Goal: Information Seeking & Learning: Learn about a topic

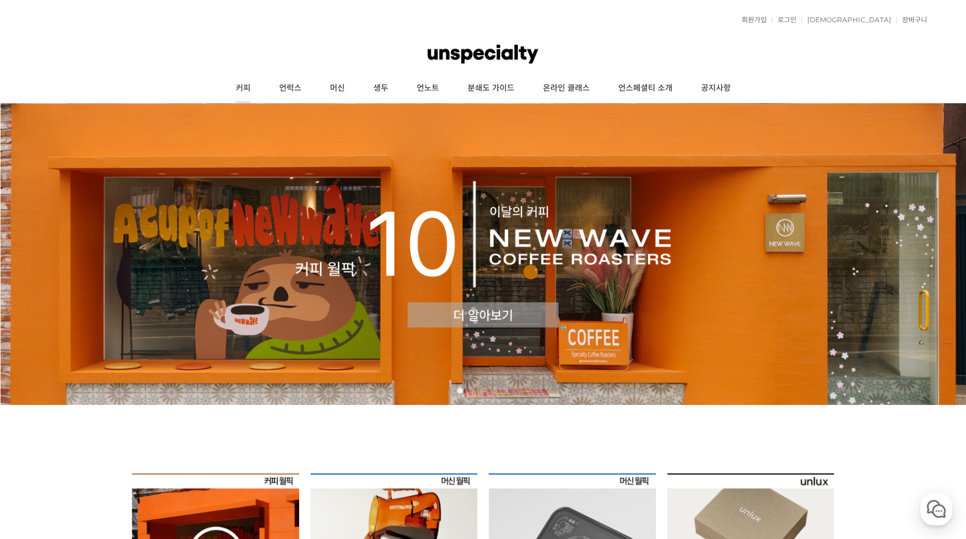
click at [248, 80] on link "커피" at bounding box center [242, 88] width 43 height 29
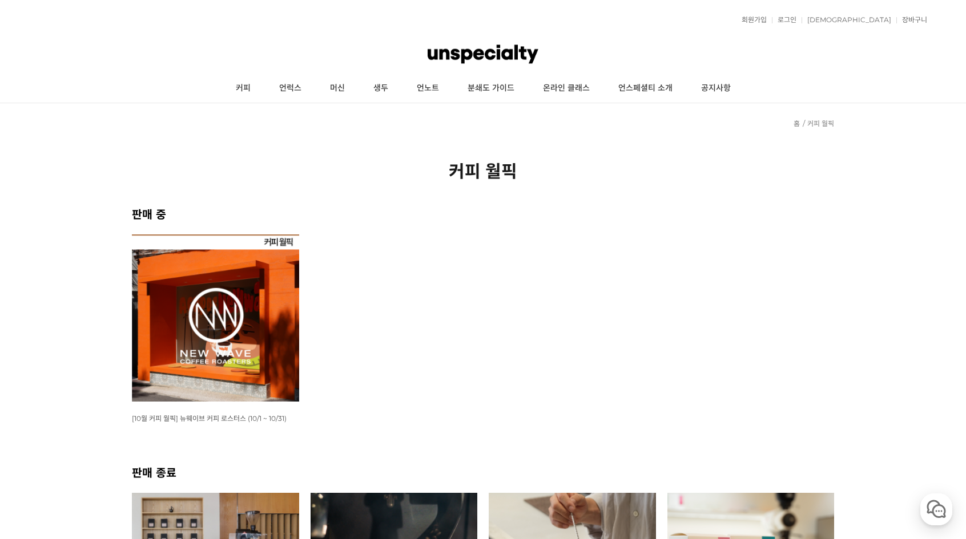
click at [144, 272] on img at bounding box center [215, 318] width 167 height 167
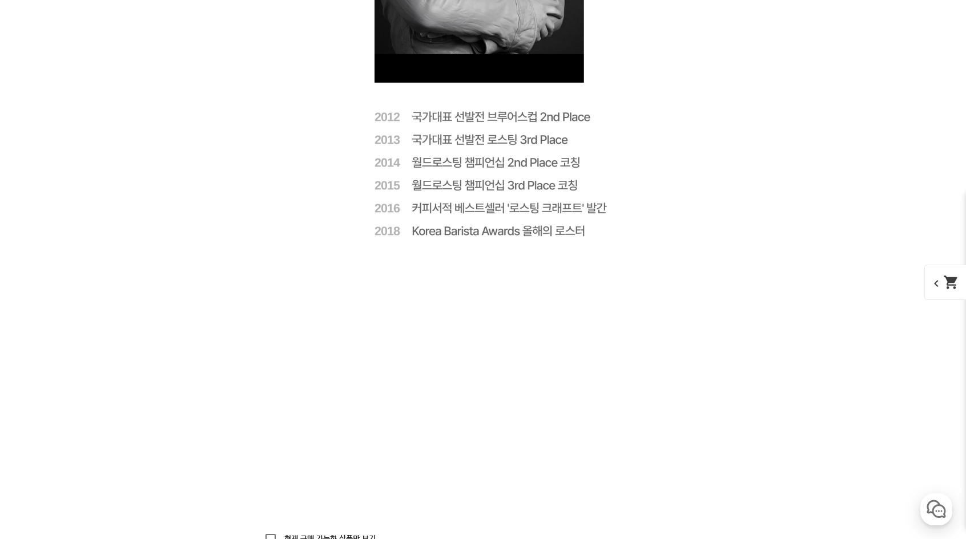
scroll to position [2967, 0]
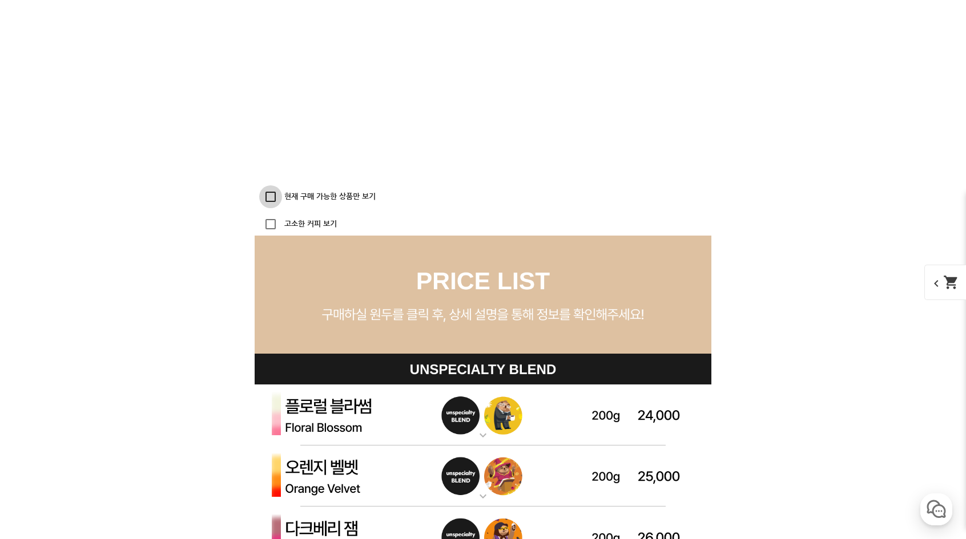
click at [272, 195] on input "현재 구매 가능한 상품만 보기" at bounding box center [270, 196] width 23 height 23
checkbox input "true"
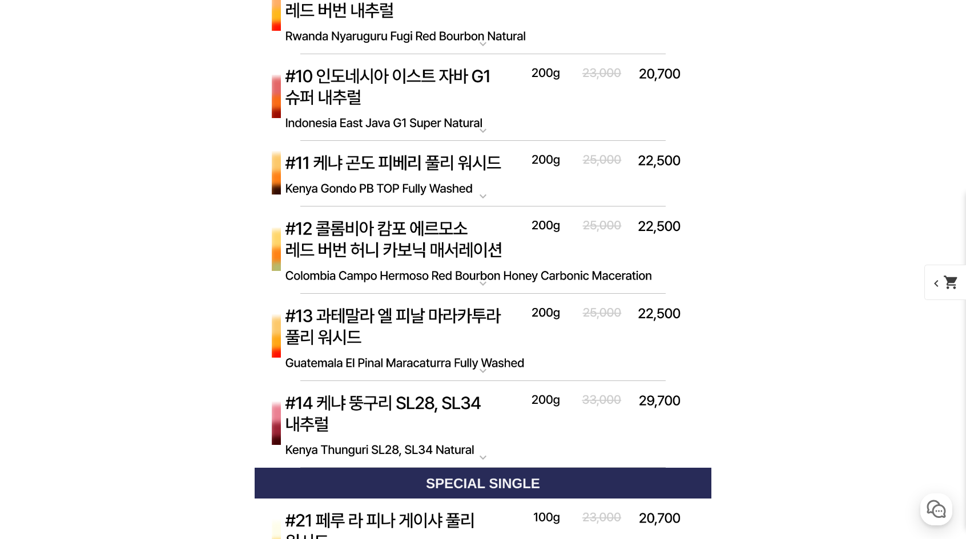
scroll to position [4394, 0]
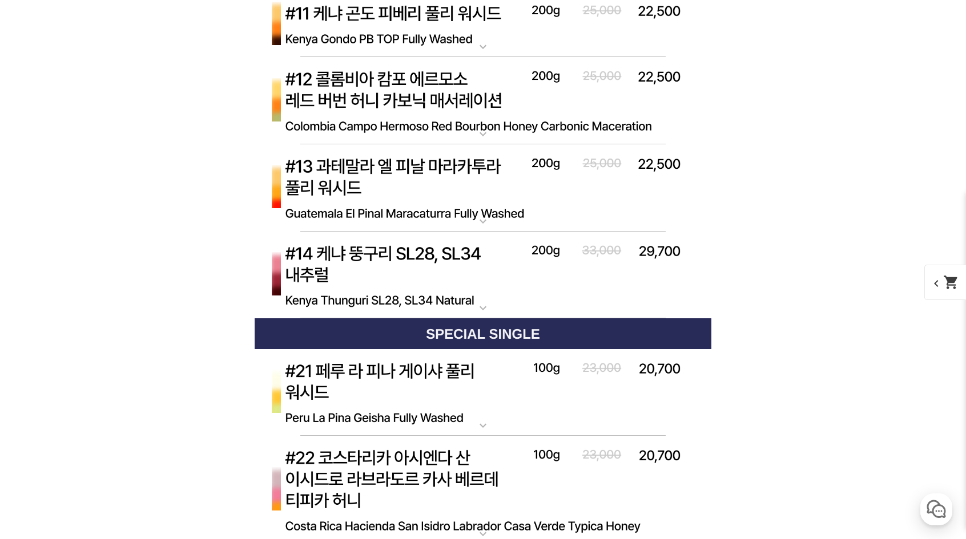
scroll to position [4565, 0]
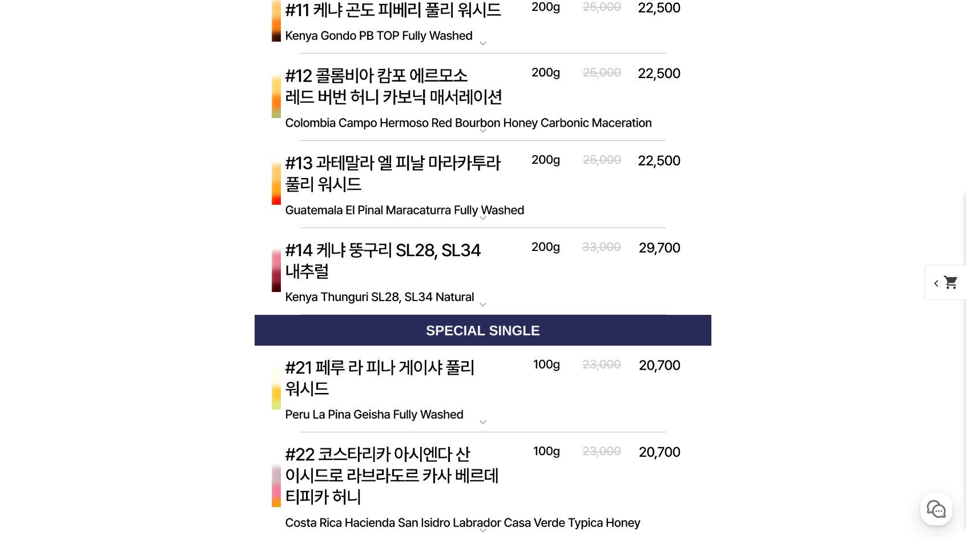
click at [360, 248] on img at bounding box center [483, 272] width 457 height 88
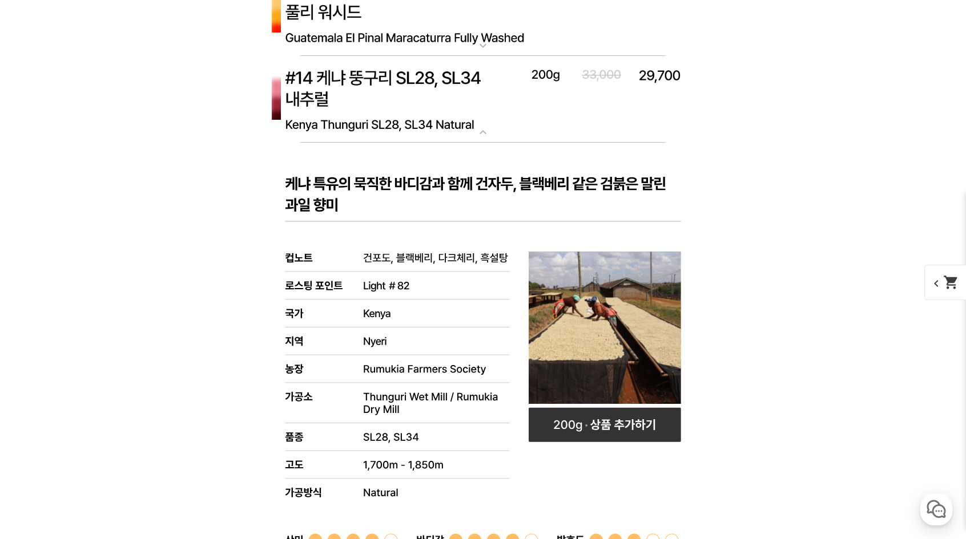
scroll to position [4736, 0]
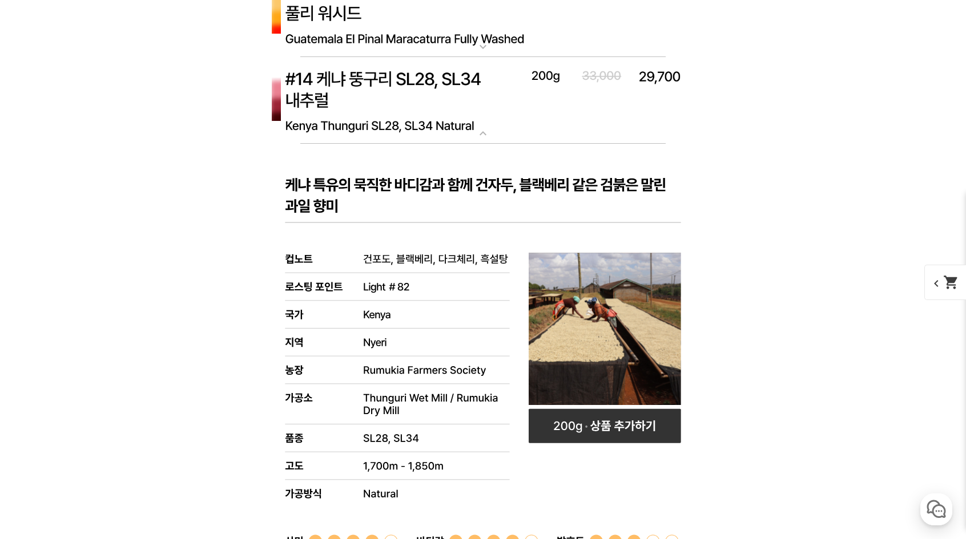
click at [422, 125] on img at bounding box center [483, 101] width 457 height 88
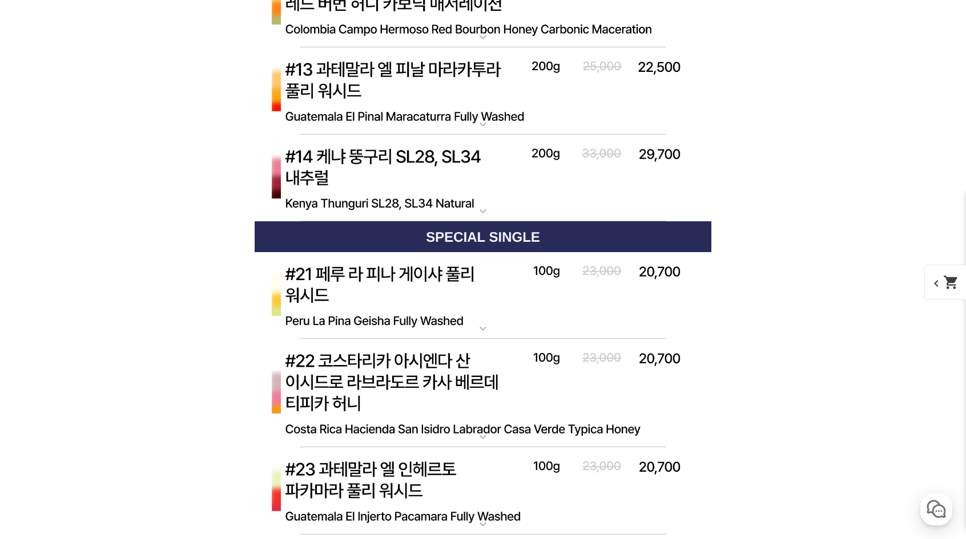
scroll to position [4622, 0]
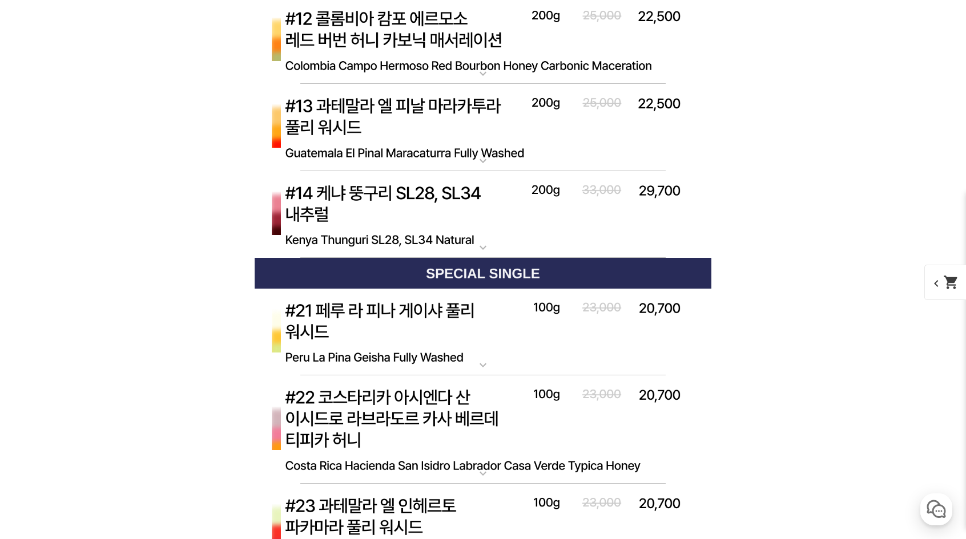
click at [431, 128] on img at bounding box center [483, 128] width 457 height 88
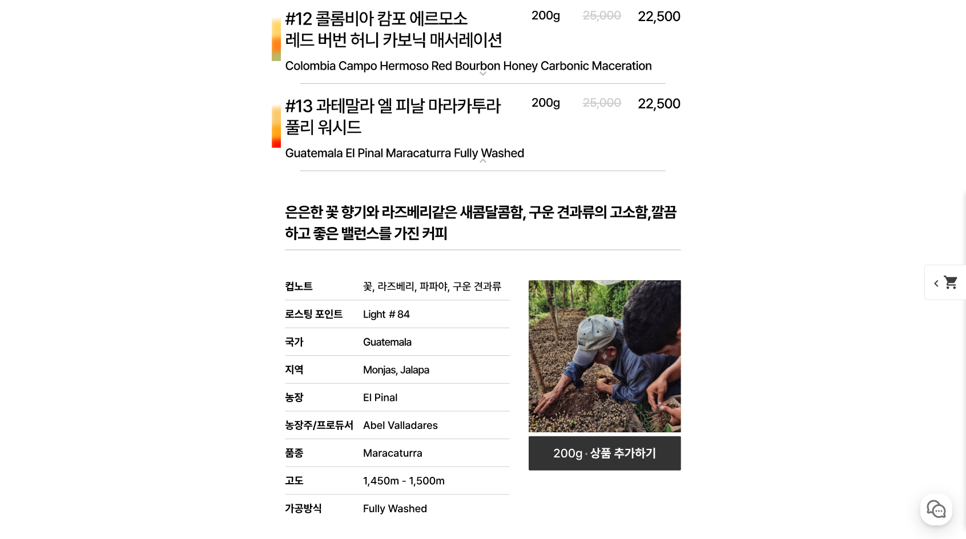
click at [431, 128] on img at bounding box center [483, 128] width 457 height 88
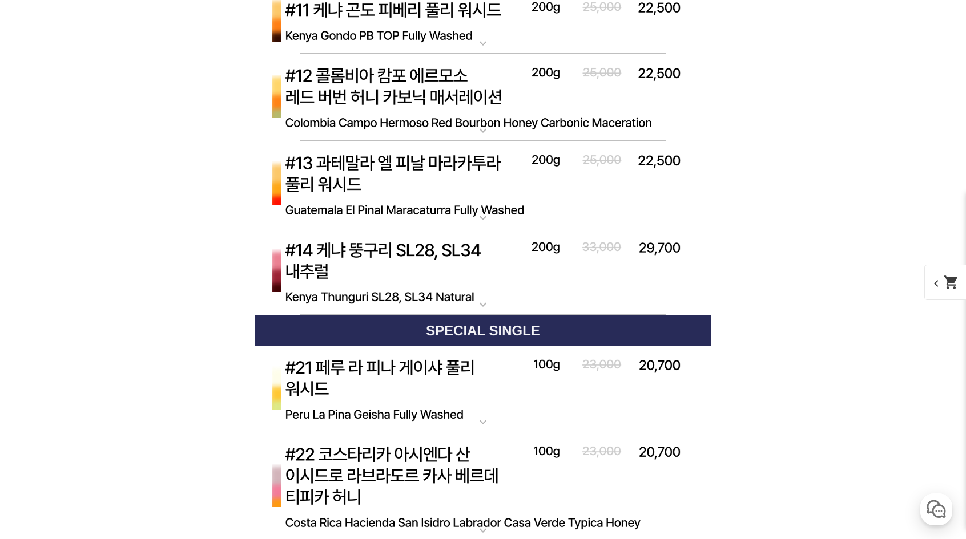
scroll to position [4565, 0]
click at [419, 117] on img at bounding box center [483, 98] width 457 height 88
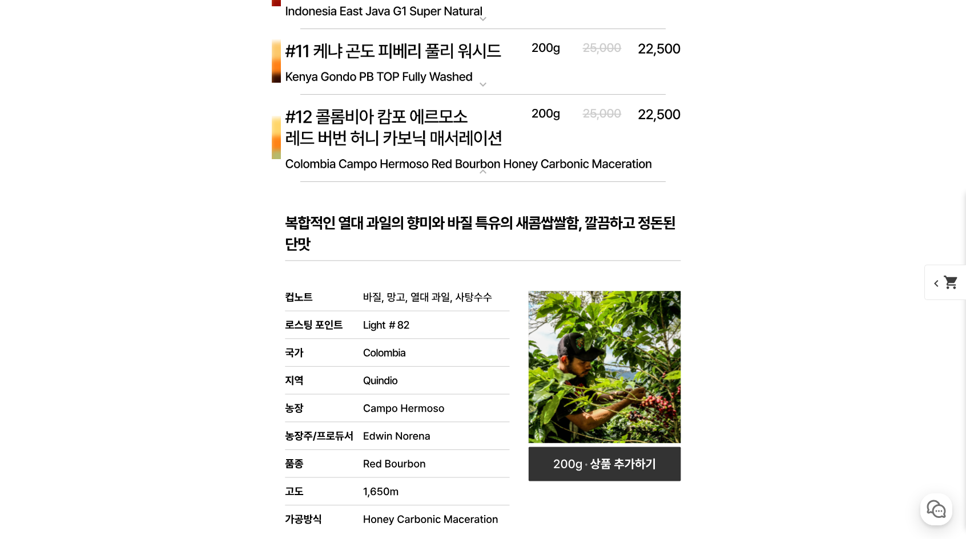
scroll to position [4508, 0]
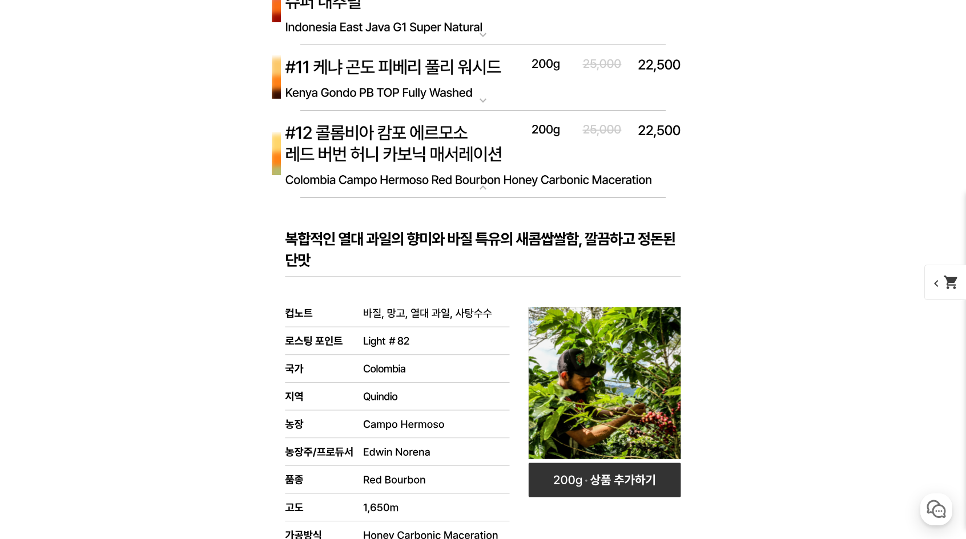
click at [377, 176] on img at bounding box center [483, 155] width 457 height 88
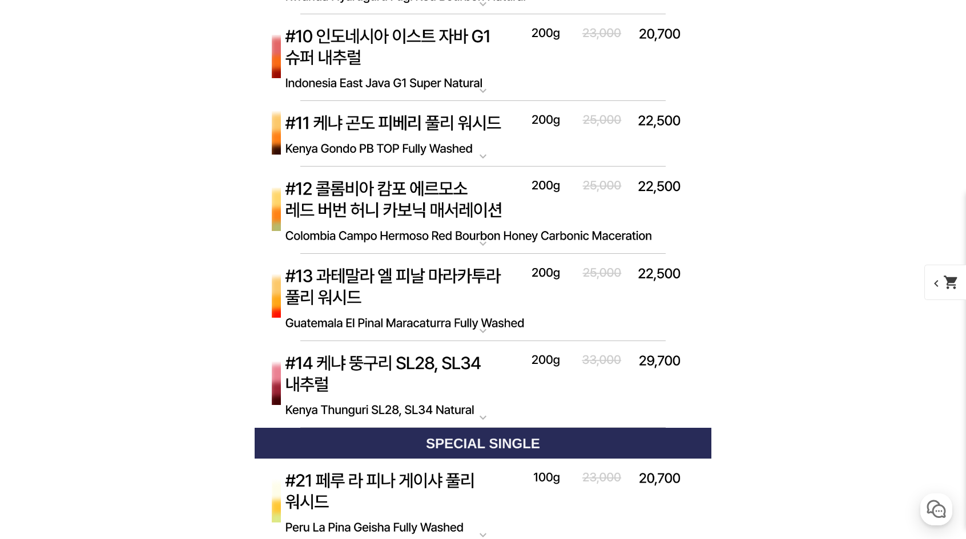
scroll to position [4451, 0]
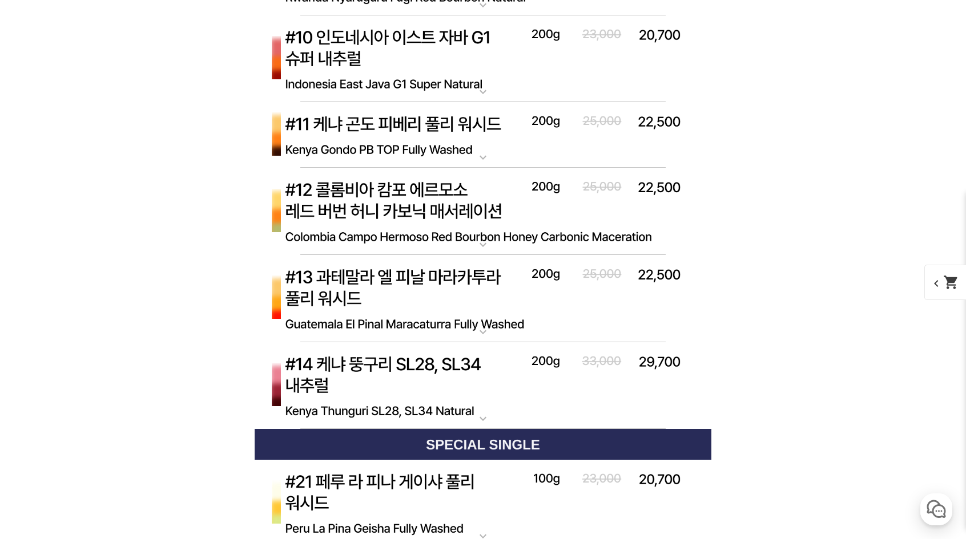
click at [387, 146] on img at bounding box center [483, 135] width 457 height 66
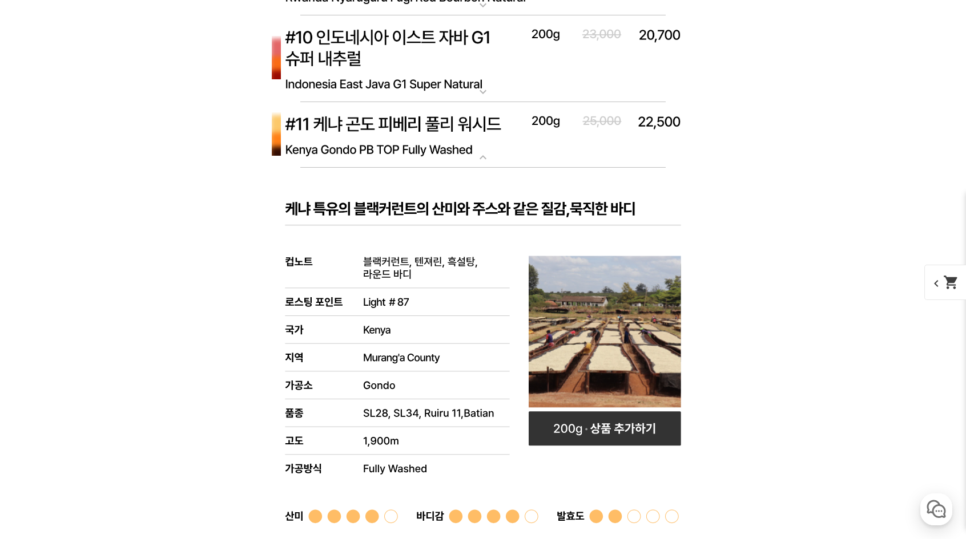
click at [386, 143] on img at bounding box center [483, 135] width 457 height 66
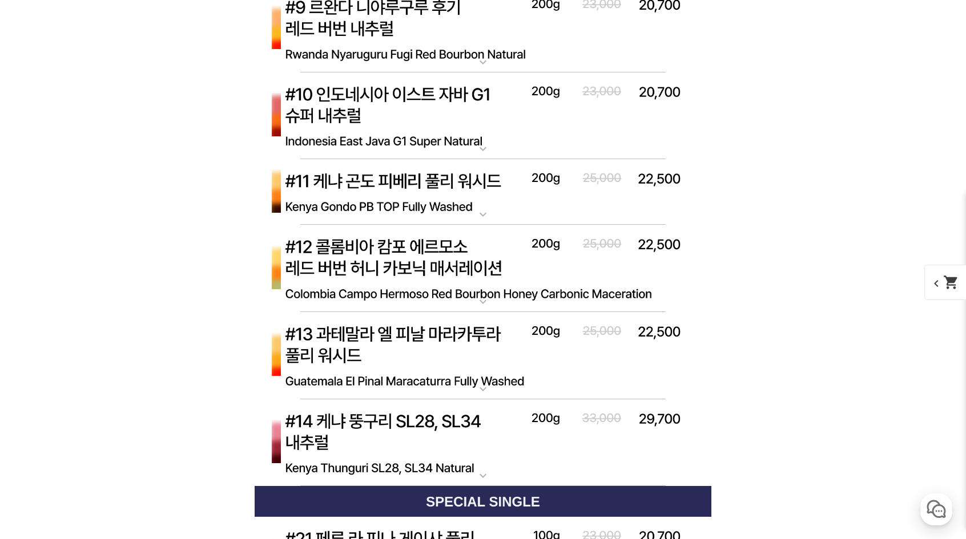
scroll to position [4337, 0]
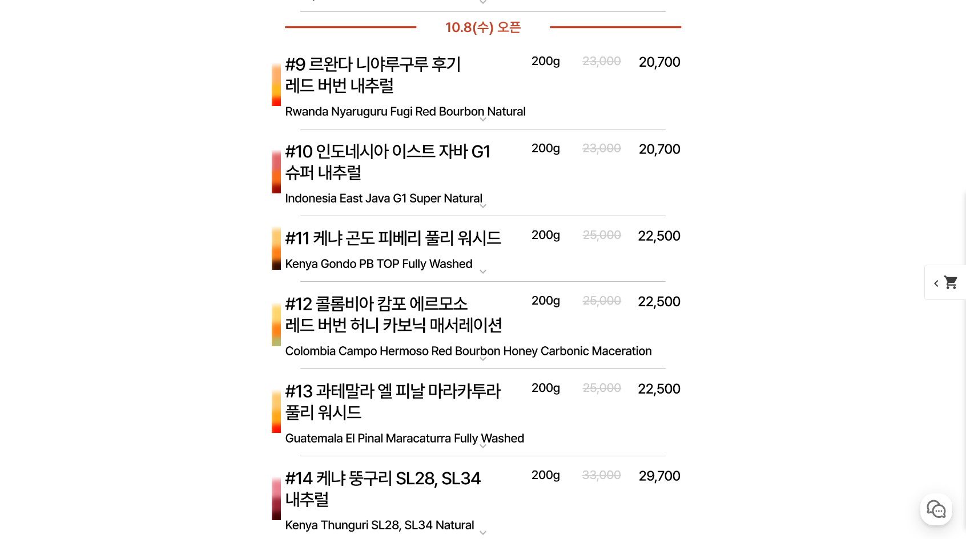
click at [386, 141] on img at bounding box center [483, 174] width 457 height 88
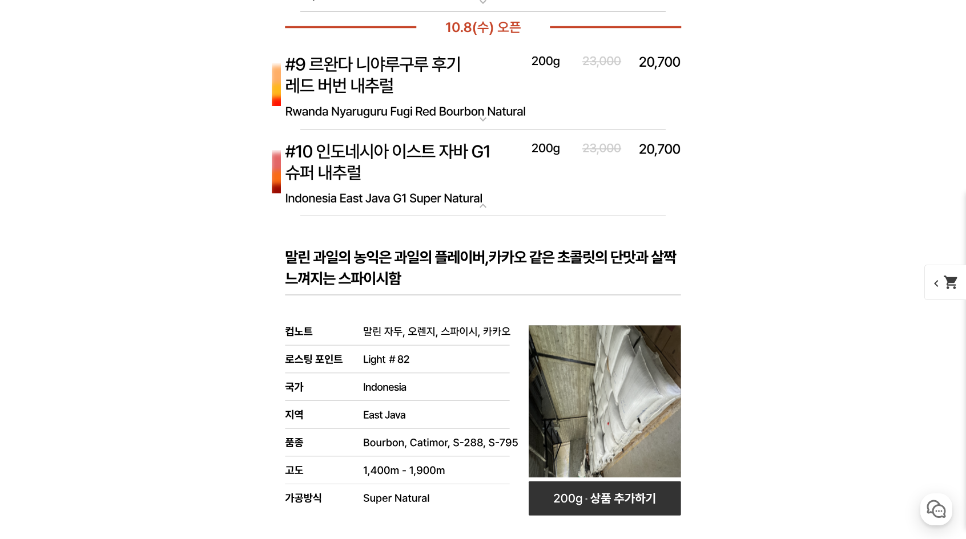
click at [385, 142] on img at bounding box center [483, 174] width 457 height 88
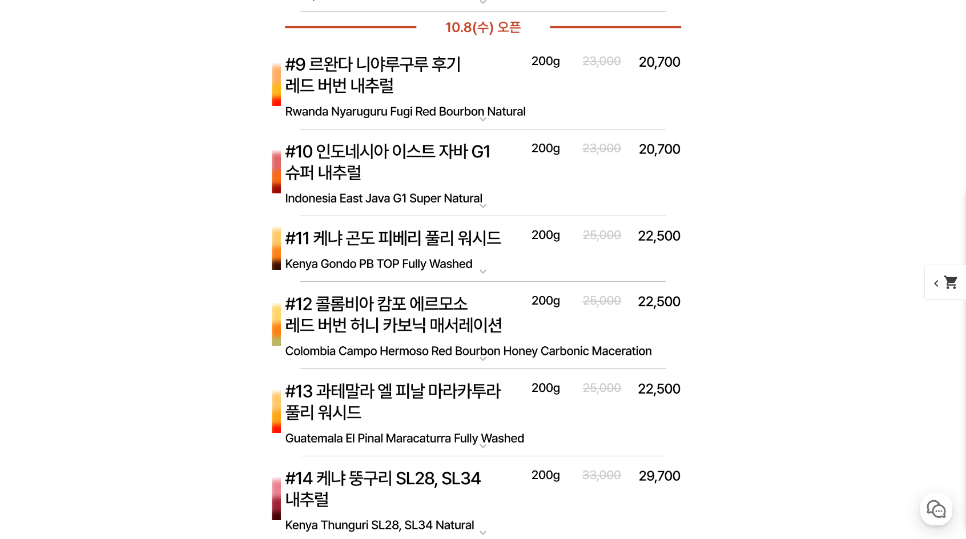
click at [414, 92] on img at bounding box center [483, 86] width 457 height 88
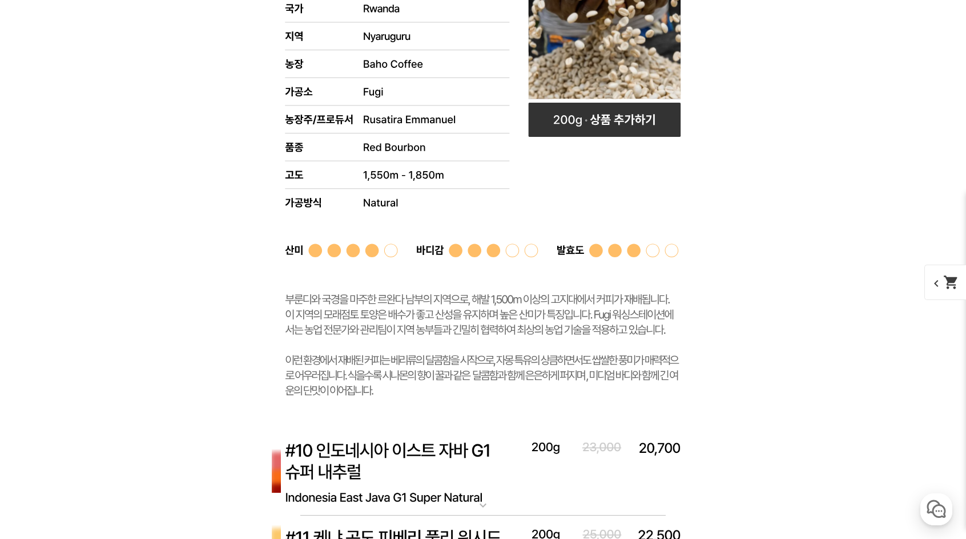
scroll to position [4622, 0]
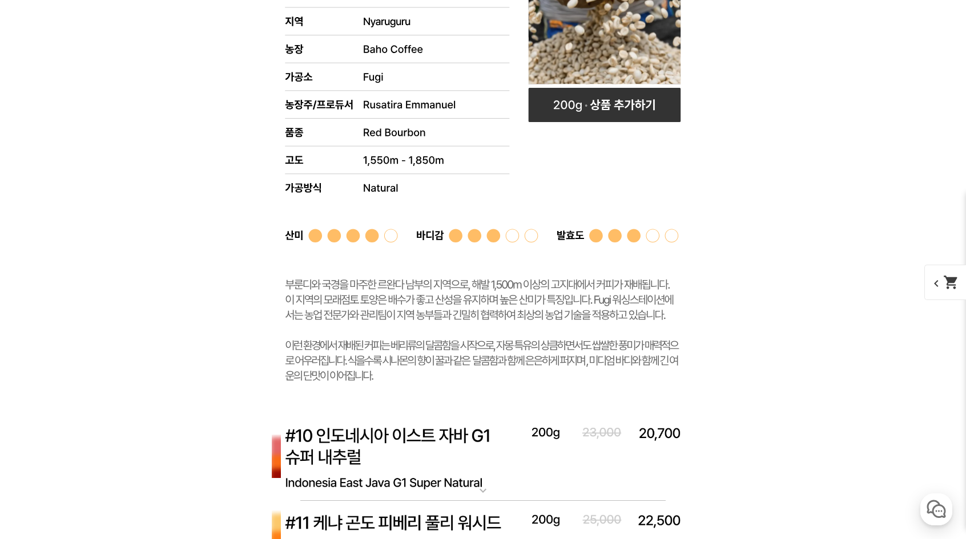
click at [595, 300] on rect at bounding box center [483, 129] width 457 height 570
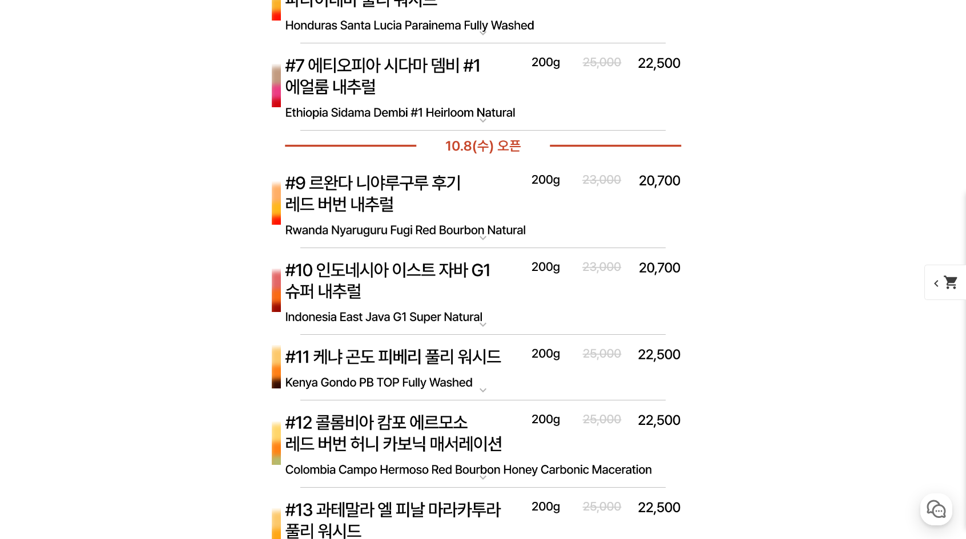
scroll to position [4223, 0]
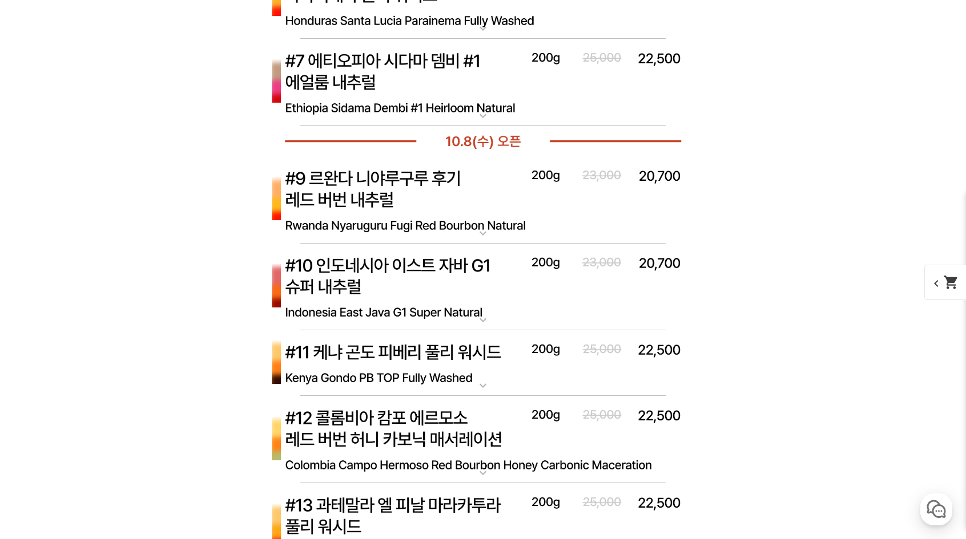
click at [400, 276] on img at bounding box center [483, 288] width 457 height 88
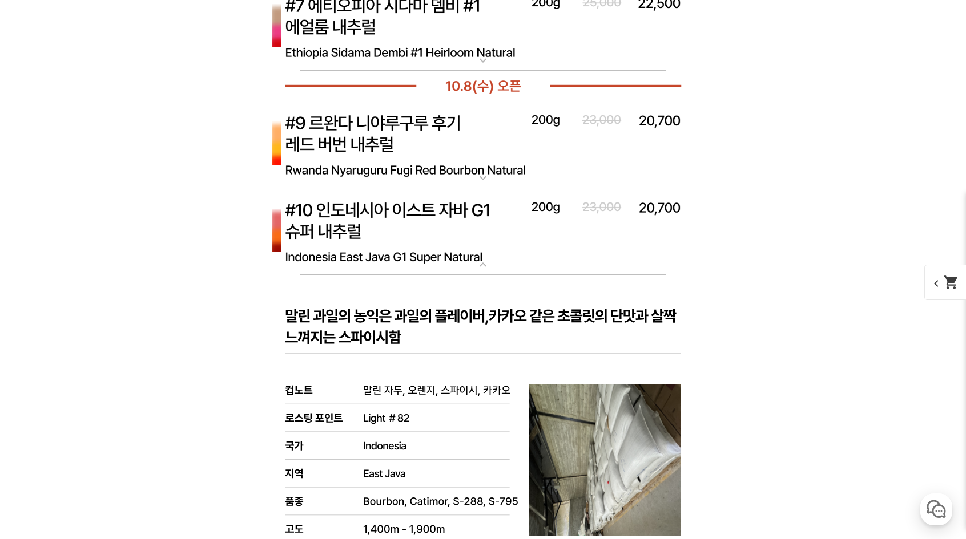
scroll to position [4280, 0]
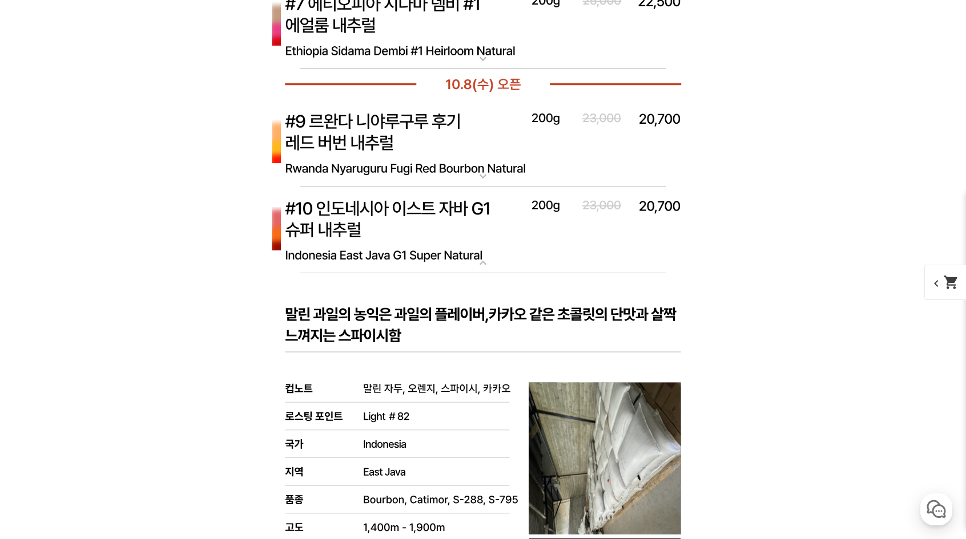
click at [473, 237] on img at bounding box center [483, 231] width 457 height 88
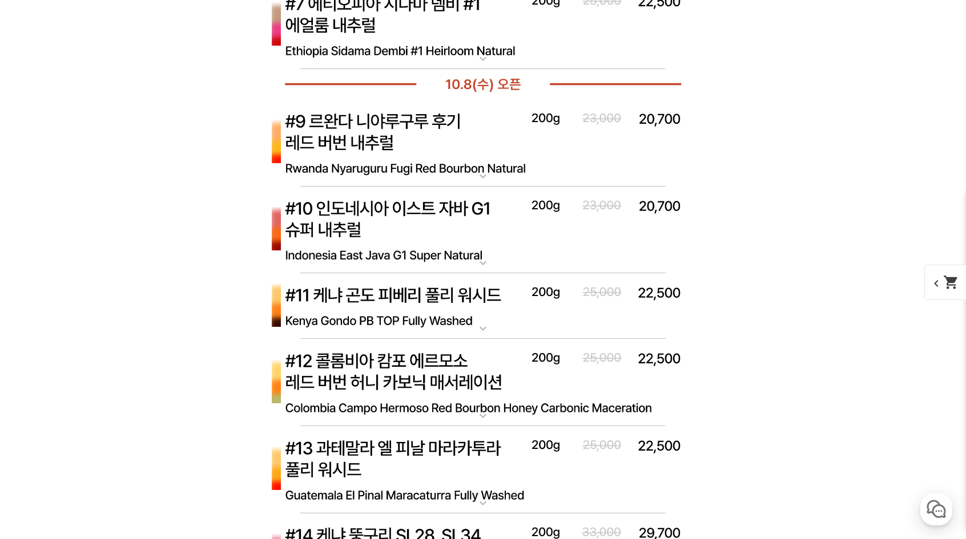
click at [437, 128] on img at bounding box center [483, 143] width 457 height 88
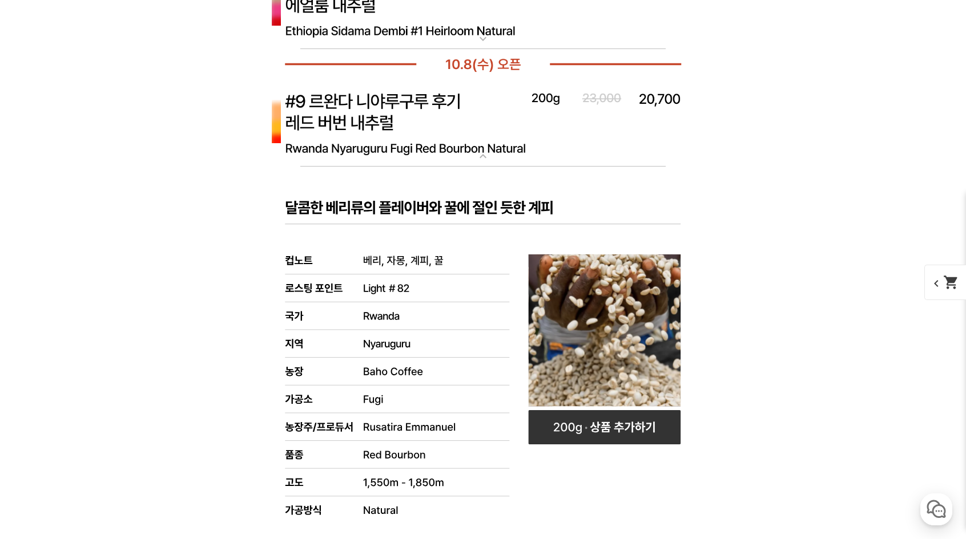
scroll to position [4337, 0]
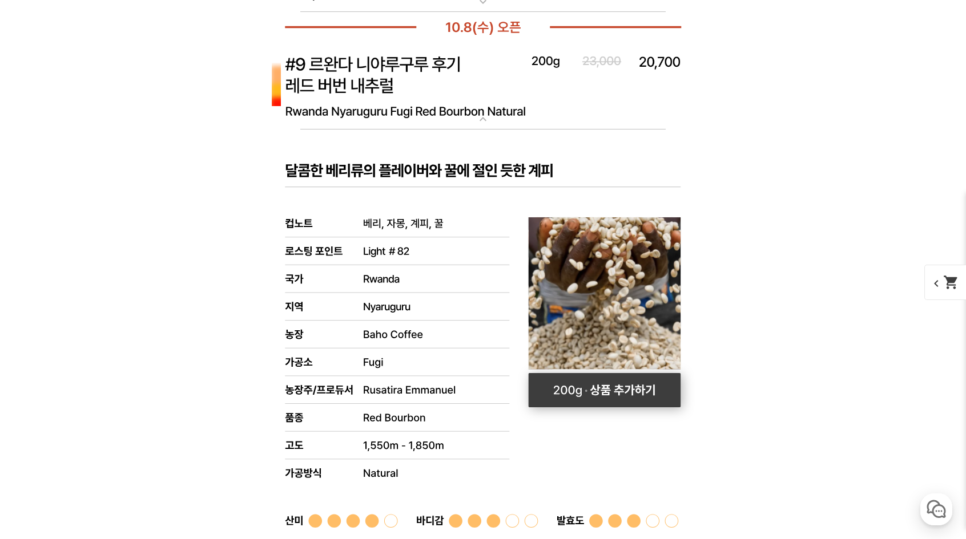
click at [593, 394] on rect at bounding box center [604, 390] width 152 height 34
select select "[10.8 오픈] #9 르완다 니야루구루 후기 레드 버번 내추럴"
select select "200g"
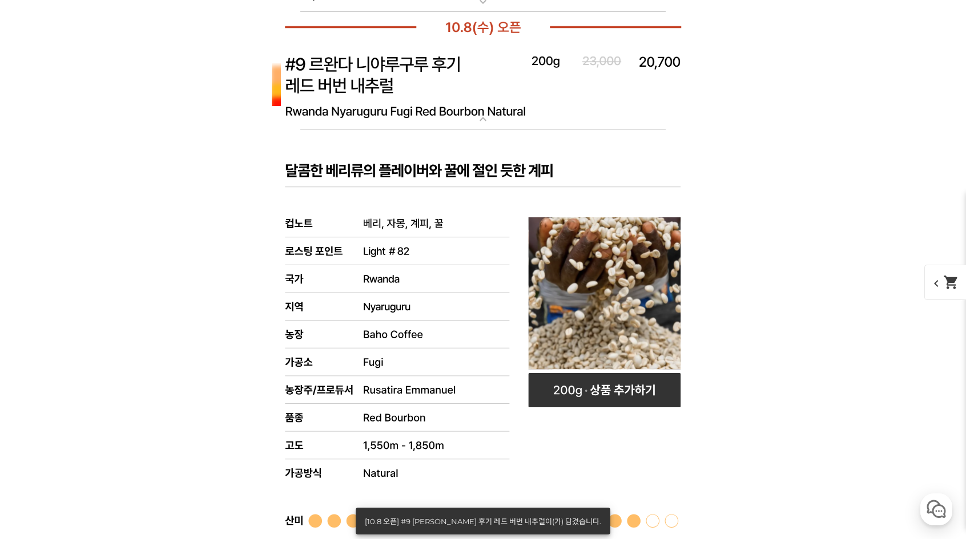
click at [510, 70] on img at bounding box center [483, 86] width 457 height 88
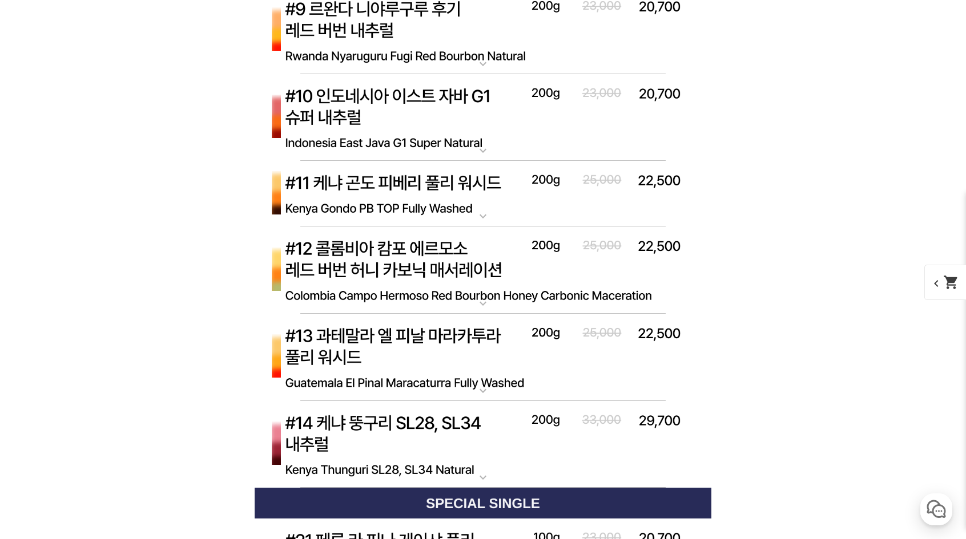
scroll to position [4394, 0]
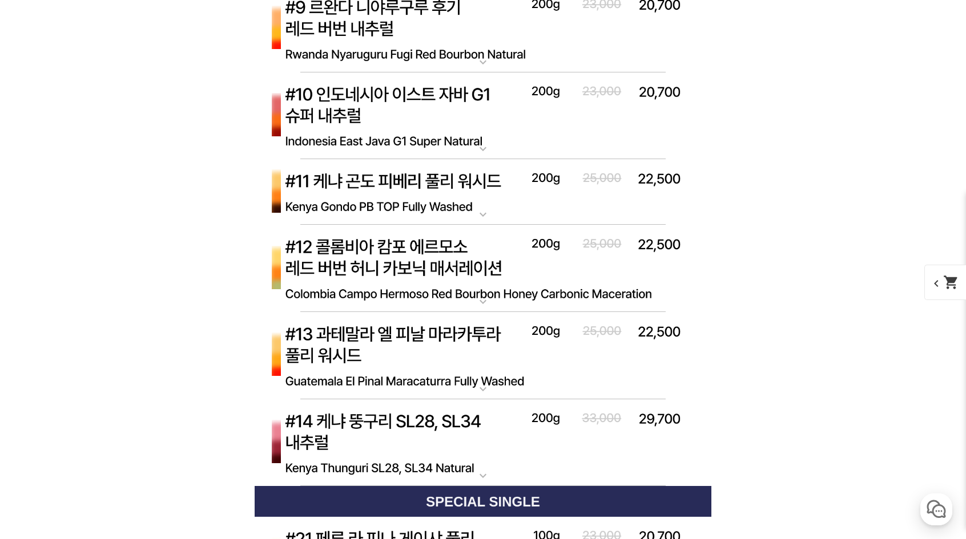
click at [530, 184] on img at bounding box center [483, 192] width 457 height 66
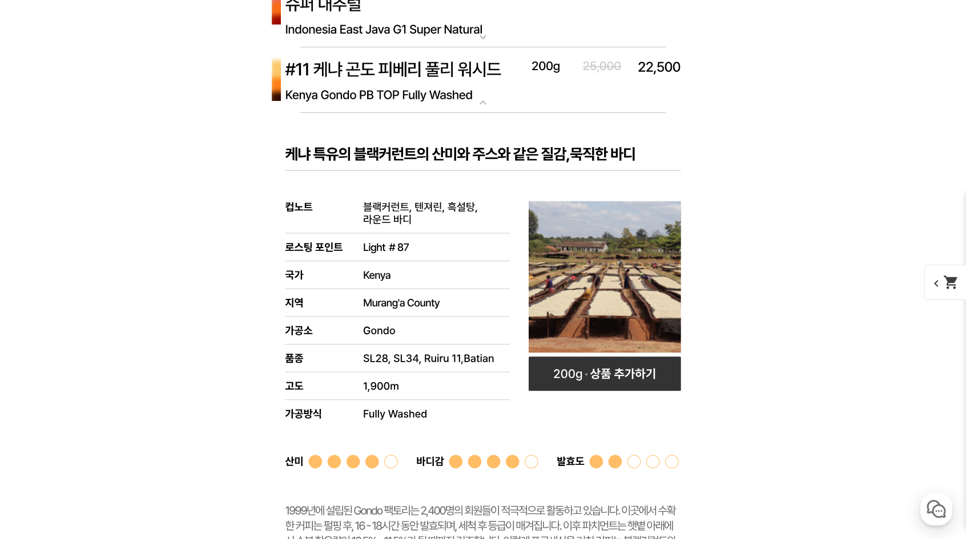
scroll to position [4508, 0]
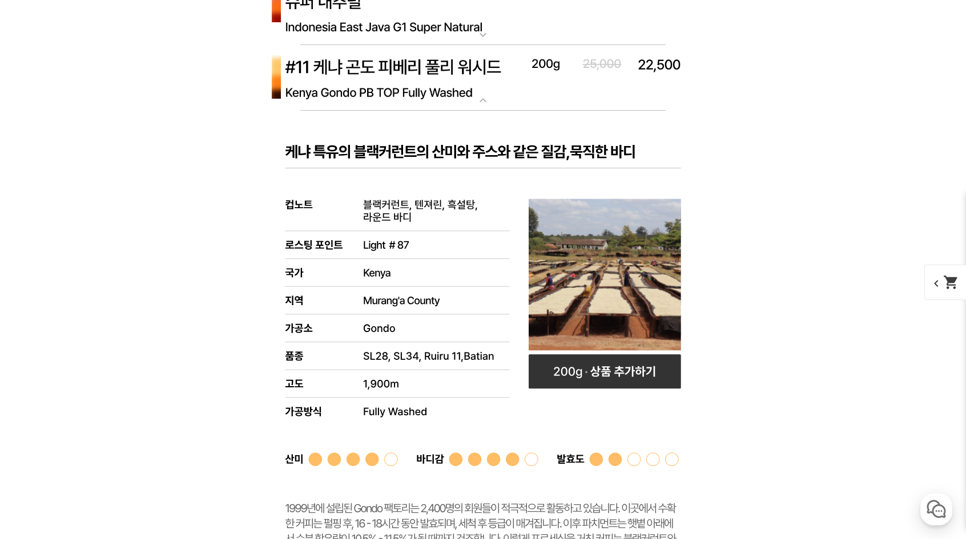
click at [403, 83] on img at bounding box center [483, 78] width 457 height 66
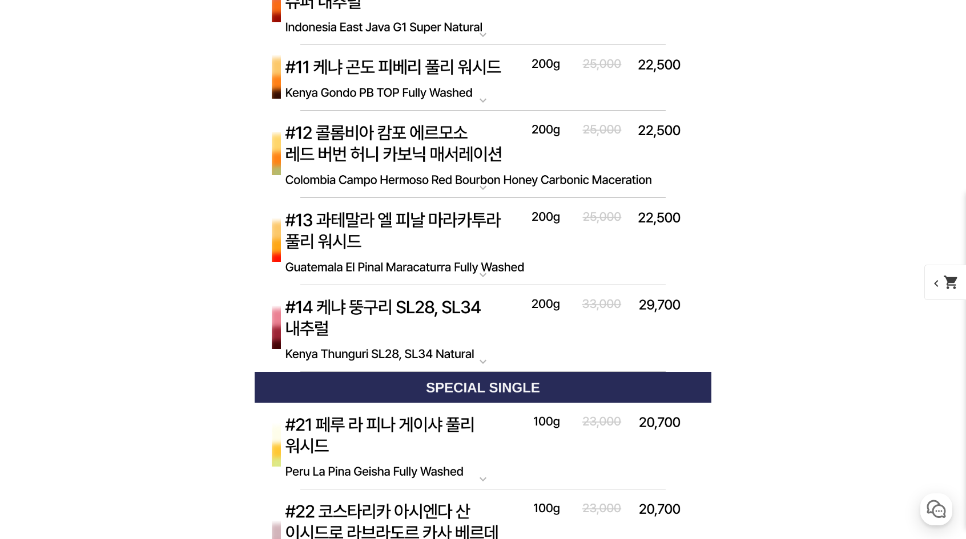
click at [439, 136] on img at bounding box center [483, 155] width 457 height 88
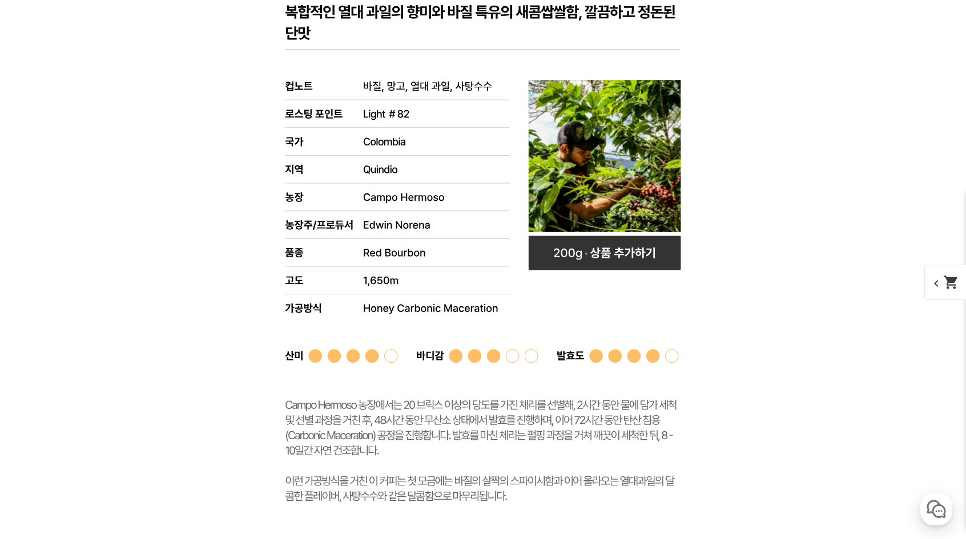
scroll to position [4736, 0]
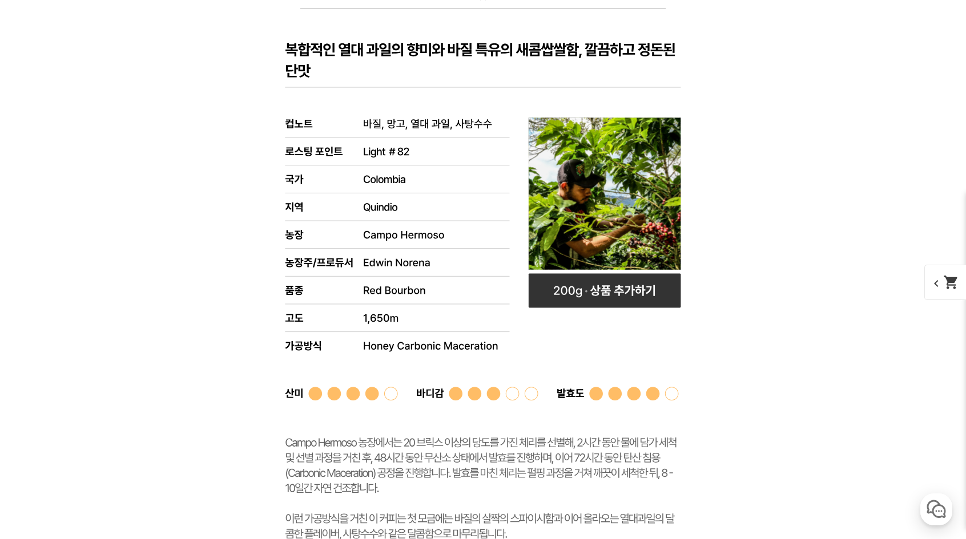
scroll to position [4622, 0]
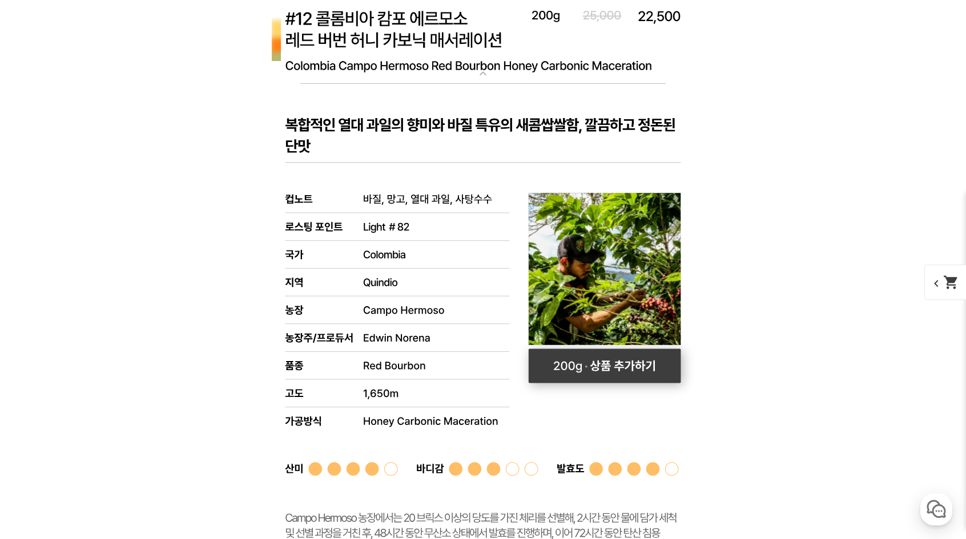
click at [599, 366] on rect at bounding box center [604, 366] width 152 height 34
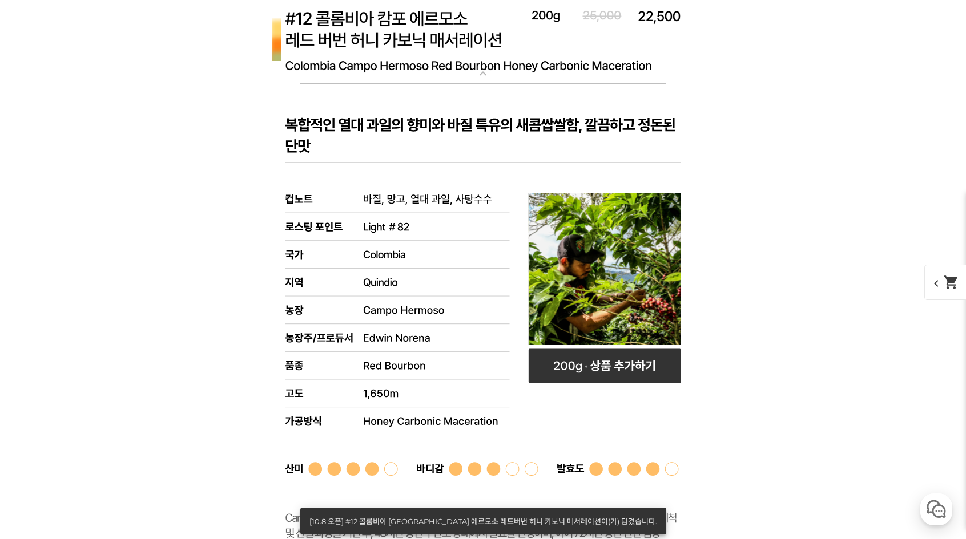
scroll to position [4565, 0]
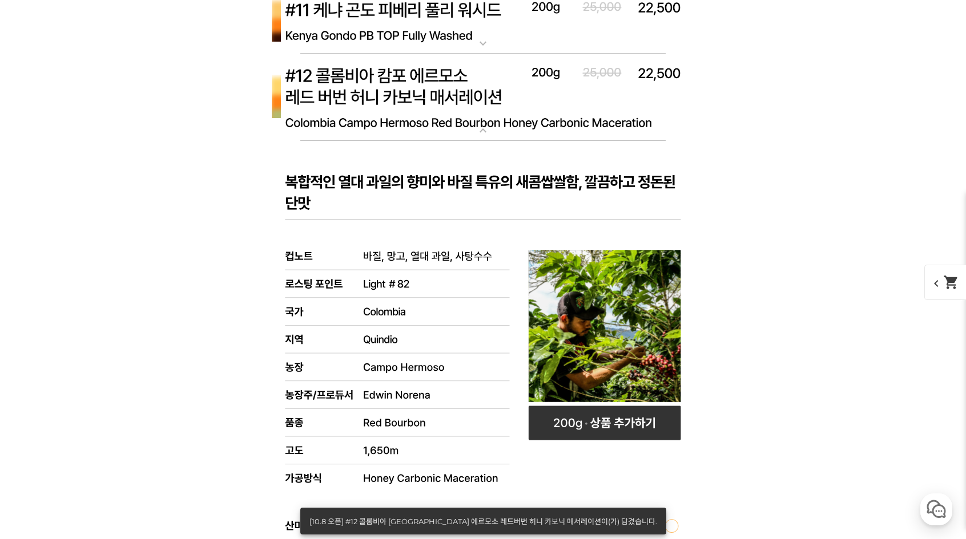
click at [439, 110] on img at bounding box center [483, 98] width 457 height 88
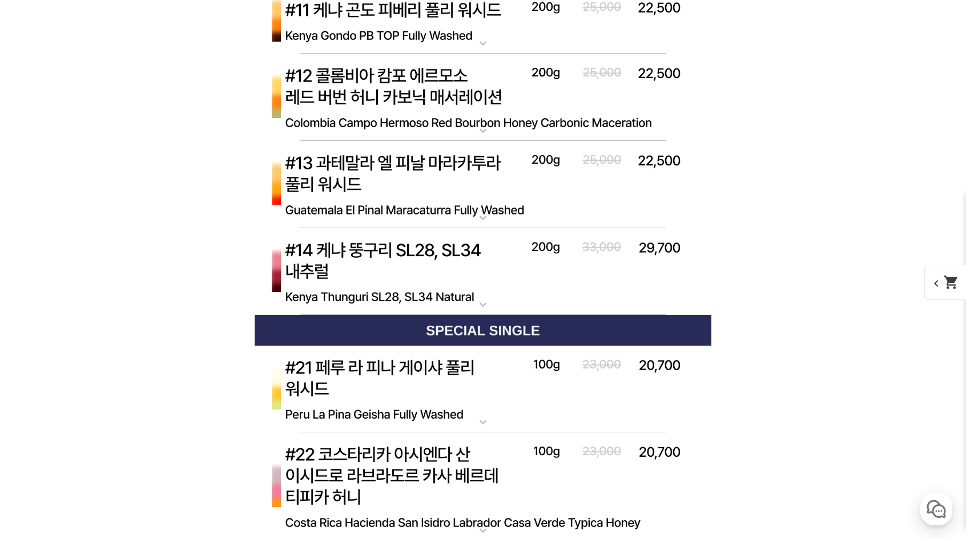
click at [436, 172] on img at bounding box center [483, 185] width 457 height 88
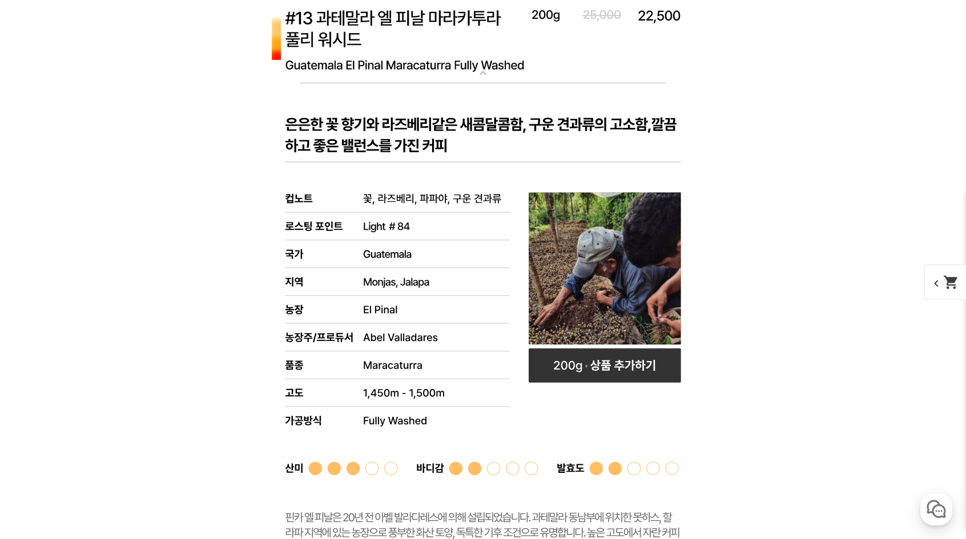
scroll to position [4679, 0]
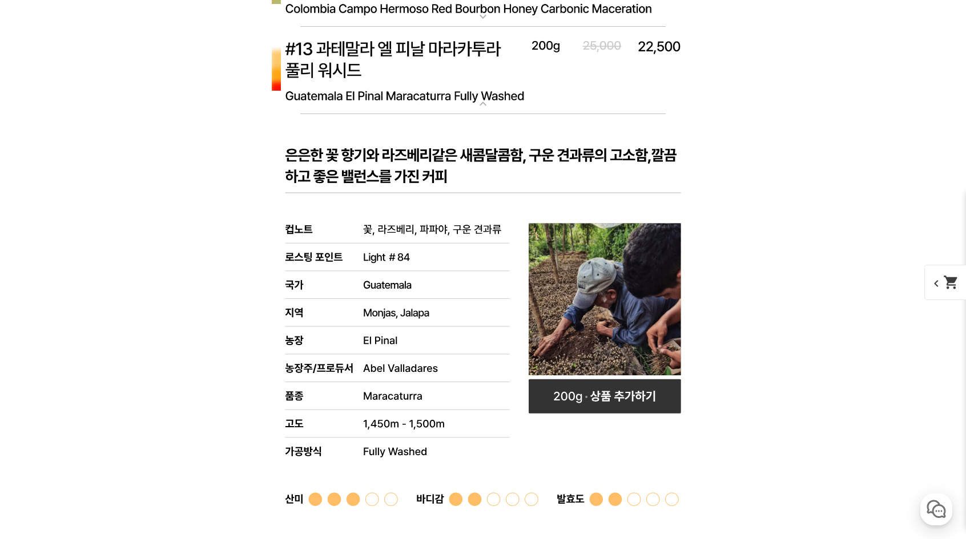
click at [406, 102] on img at bounding box center [483, 71] width 457 height 88
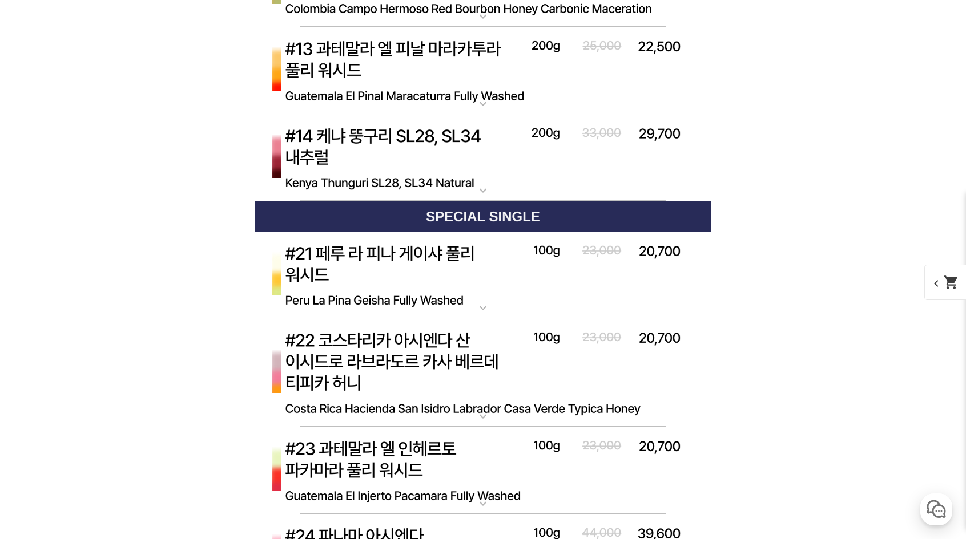
click at [427, 144] on img at bounding box center [483, 158] width 457 height 88
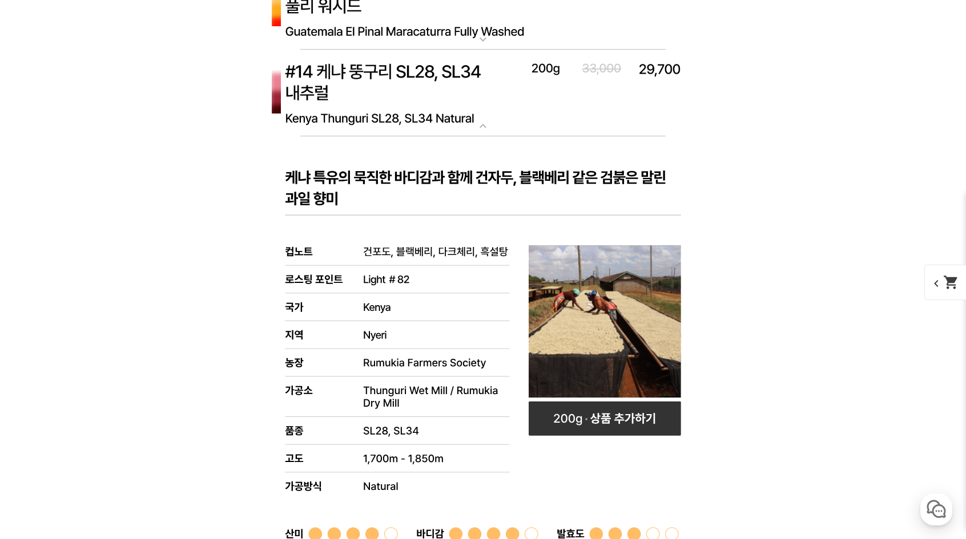
scroll to position [4793, 0]
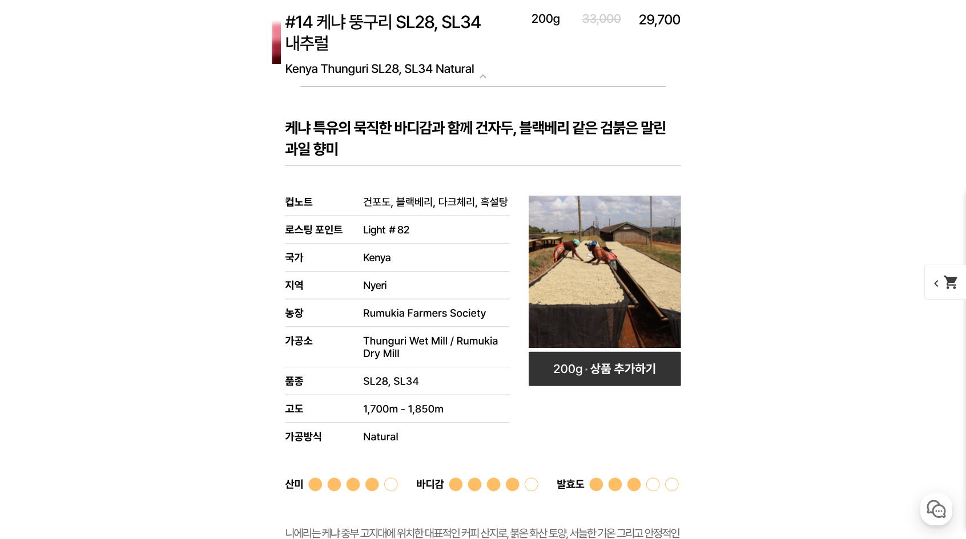
click at [377, 30] on img at bounding box center [483, 44] width 457 height 88
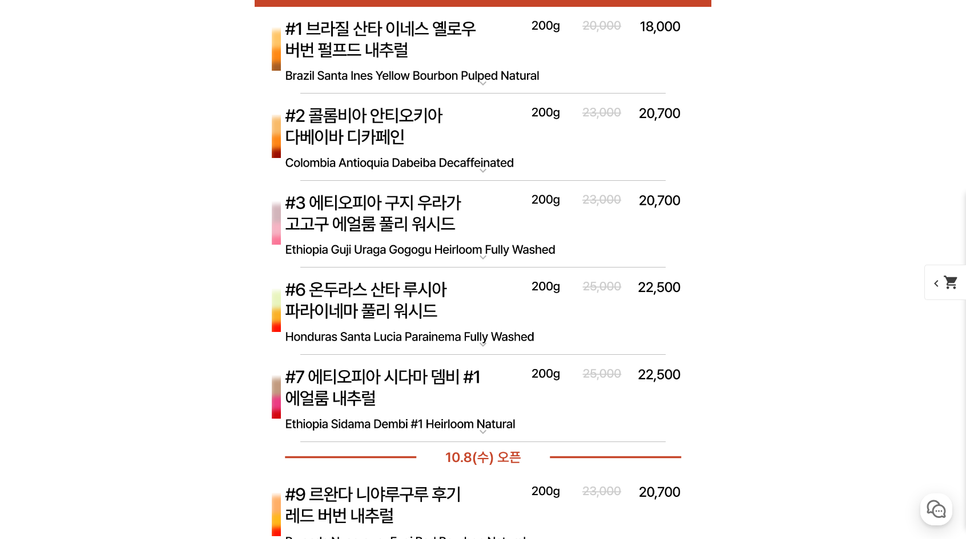
scroll to position [3937, 0]
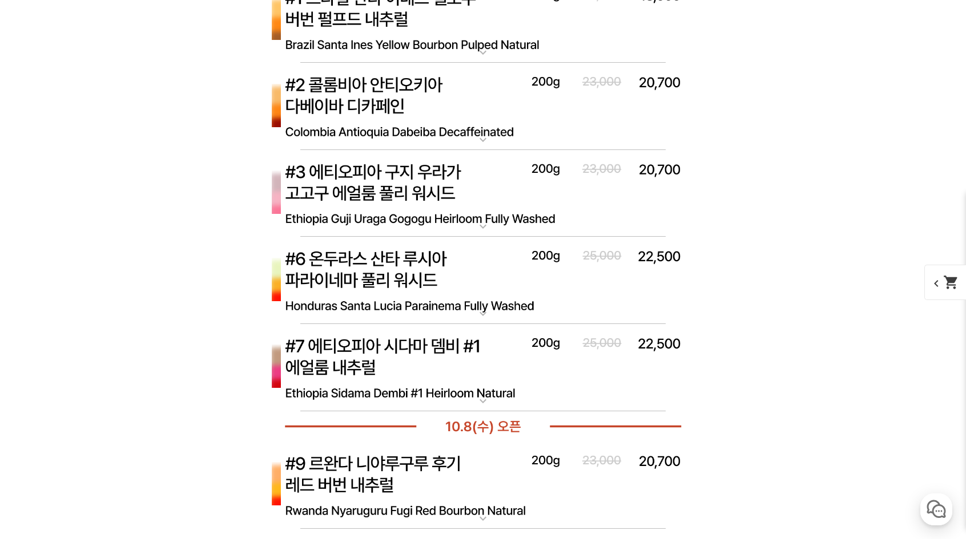
click at [441, 332] on p "#7 에티오피아 시다마 뎀비 #1 에얼룸 내추럴" at bounding box center [483, 328] width 457 height 9
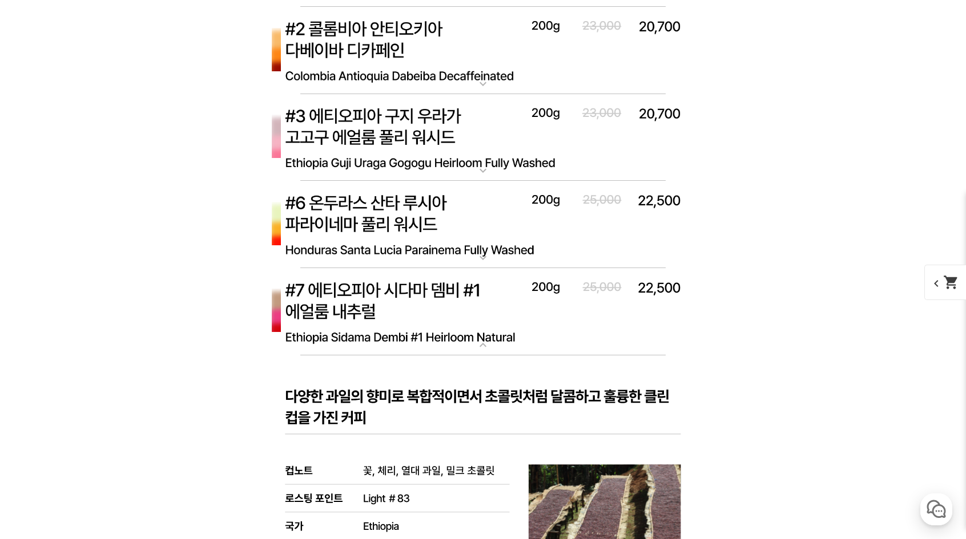
scroll to position [3995, 0]
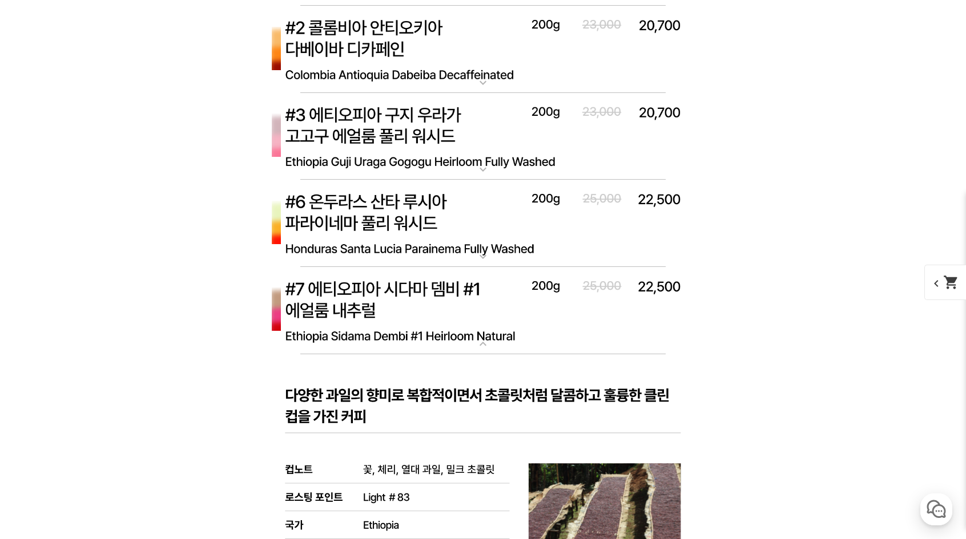
click at [457, 300] on img at bounding box center [483, 311] width 457 height 88
click at [460, 242] on img at bounding box center [483, 224] width 457 height 88
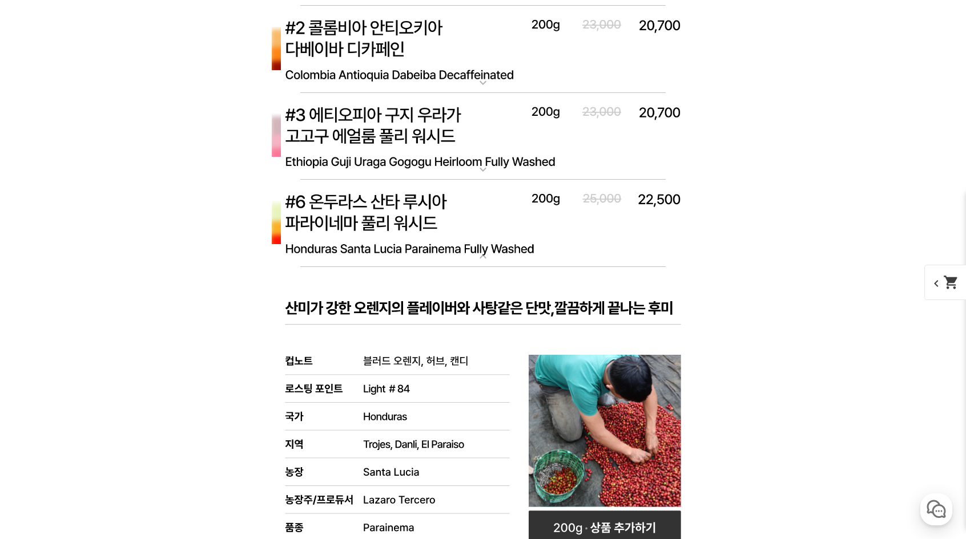
click at [760, 296] on div "게시글 신고하기 신고사유 관련없는 내용 욕설/비방 개인정보유출 광고/홍보글 기타 신고해주신 내용은 쇼핑몰 운영자의 검토 후 내부 운영 정책에 …" at bounding box center [483, 461] width 702 height 7712
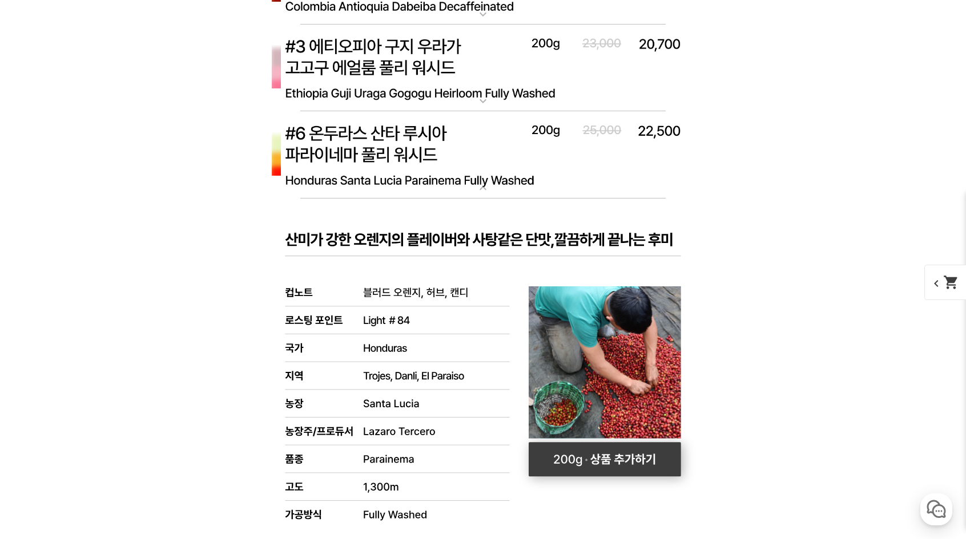
scroll to position [4052, 0]
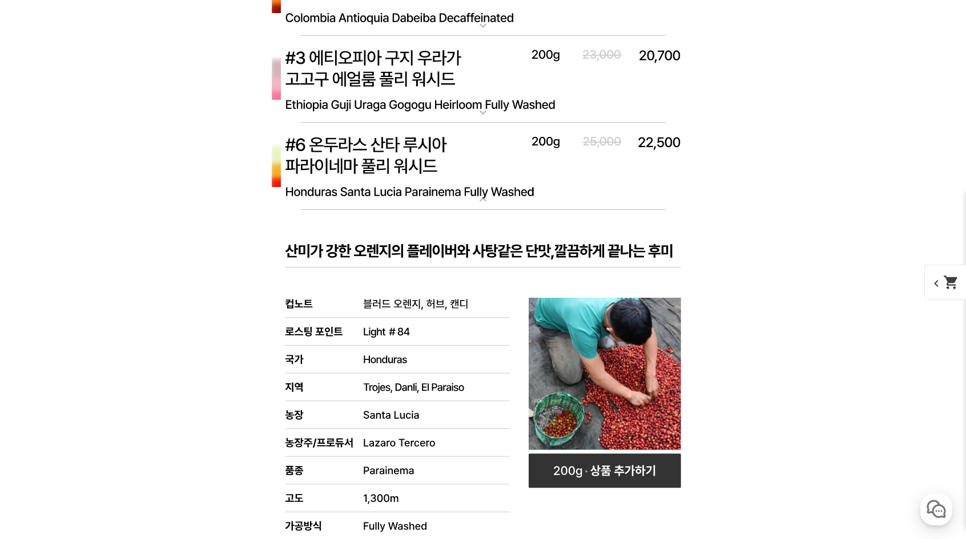
click at [382, 151] on img at bounding box center [483, 167] width 457 height 88
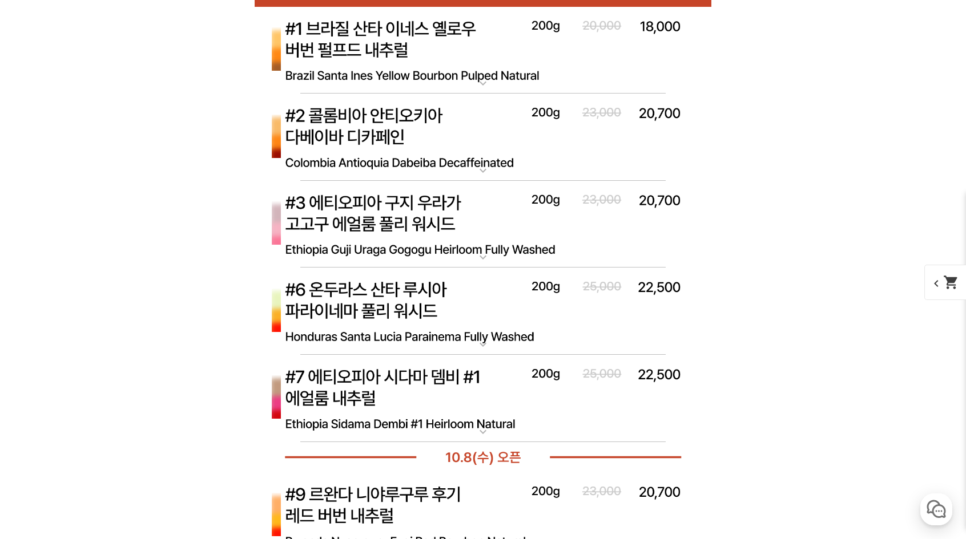
scroll to position [3937, 0]
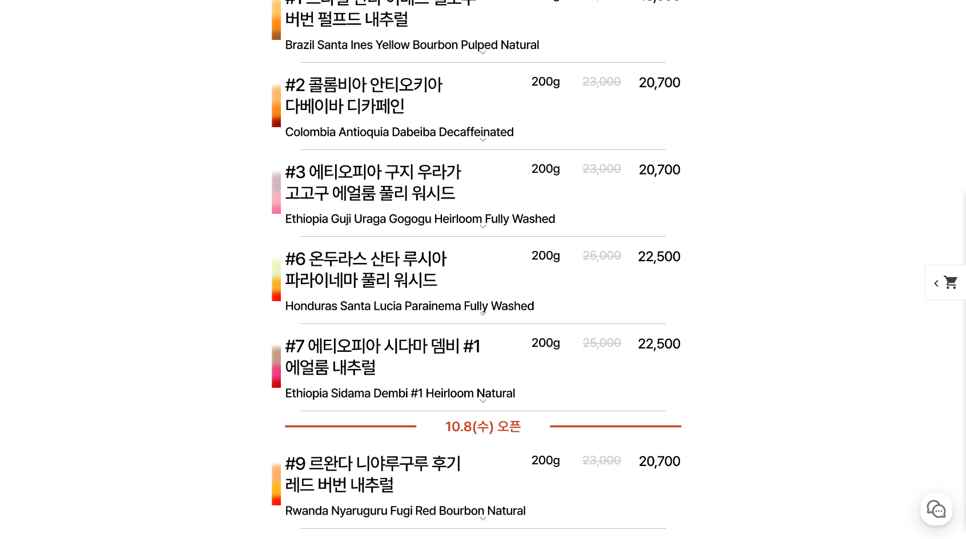
click at [459, 171] on img at bounding box center [483, 194] width 457 height 88
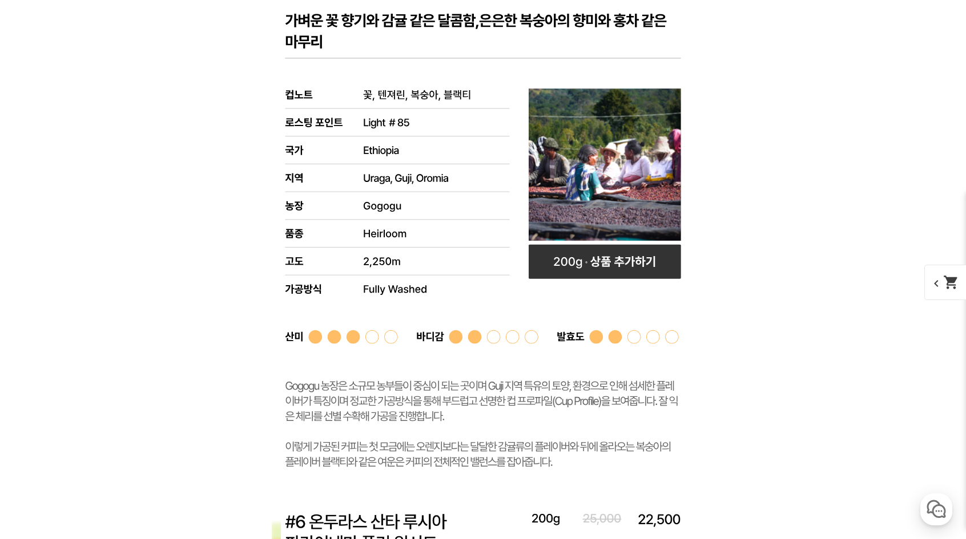
scroll to position [4223, 0]
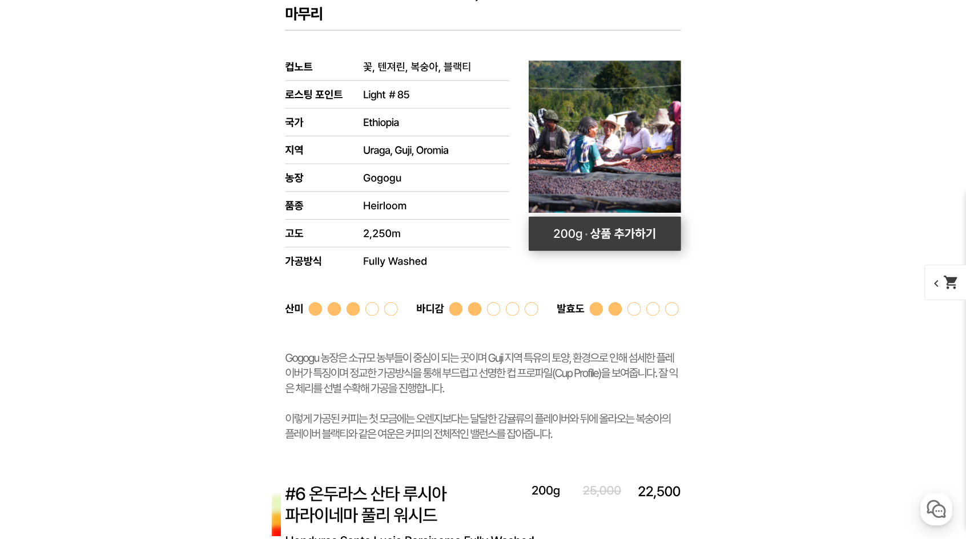
click at [640, 233] on rect at bounding box center [604, 234] width 152 height 34
select select "#3 에티오피아 구지 우라가 고고구 에얼룸 풀리 워시드"
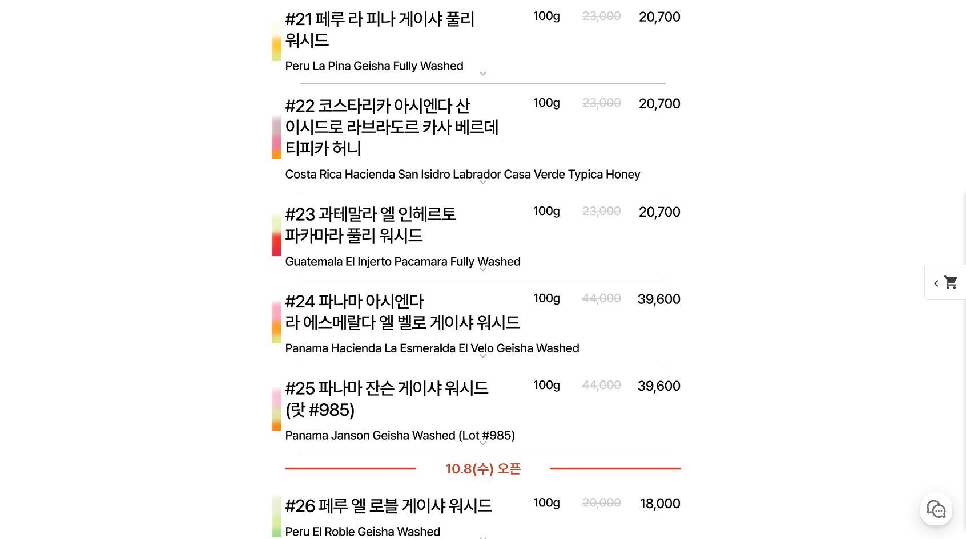
scroll to position [5307, 0]
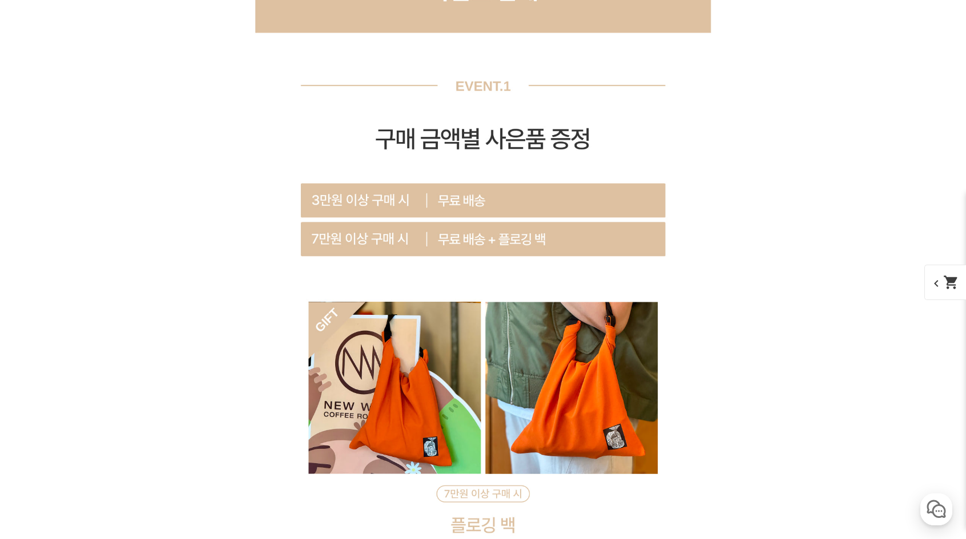
scroll to position [8103, 0]
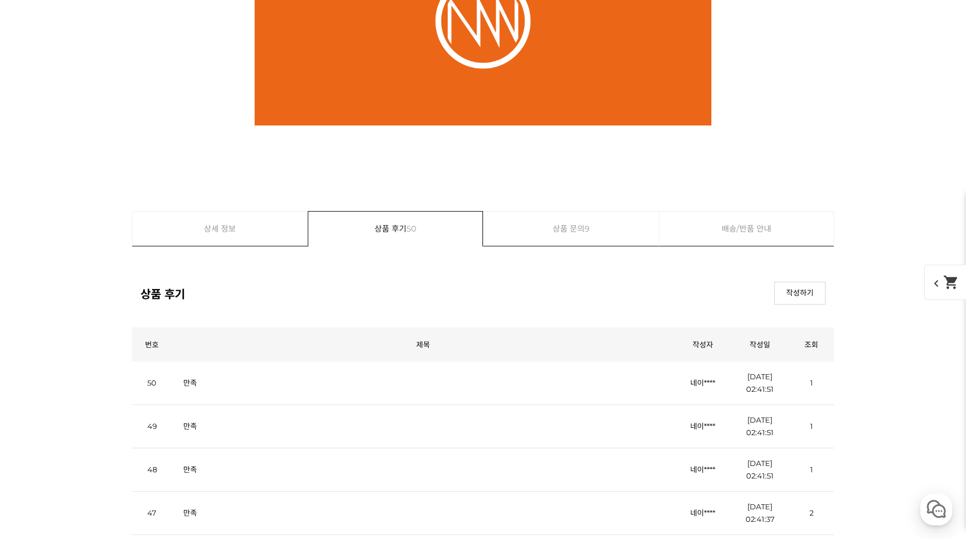
scroll to position [15179, 0]
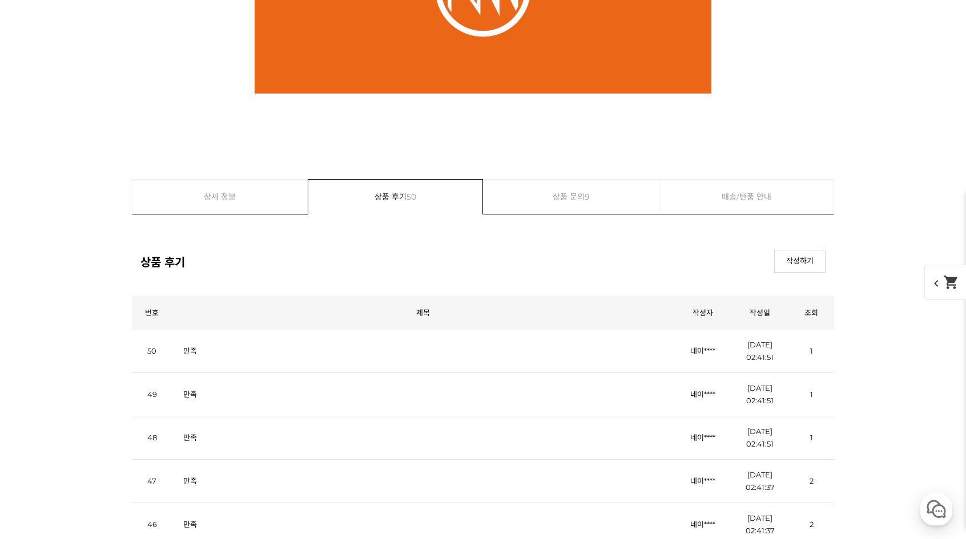
click at [415, 197] on span "50" at bounding box center [411, 197] width 10 height 34
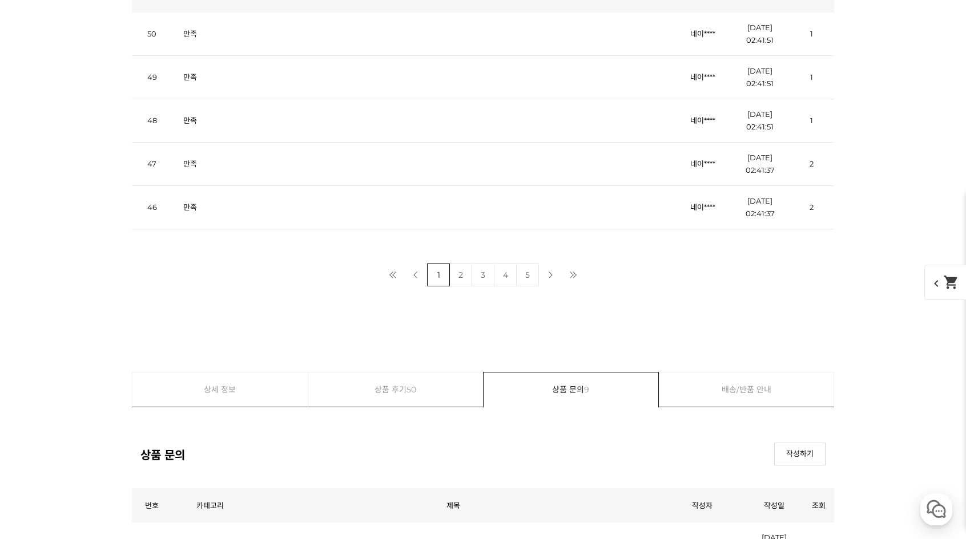
scroll to position [15553, 0]
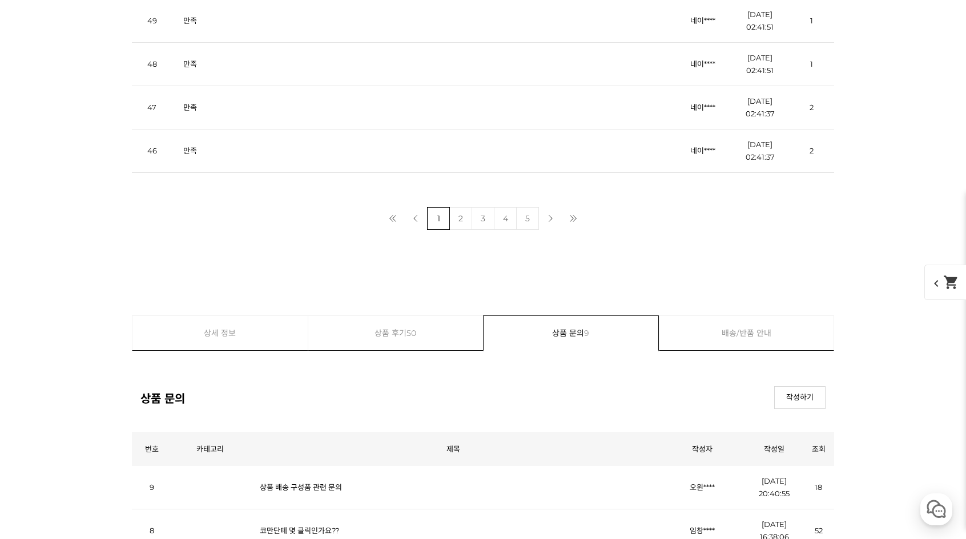
click at [453, 215] on link "2" at bounding box center [460, 218] width 23 height 23
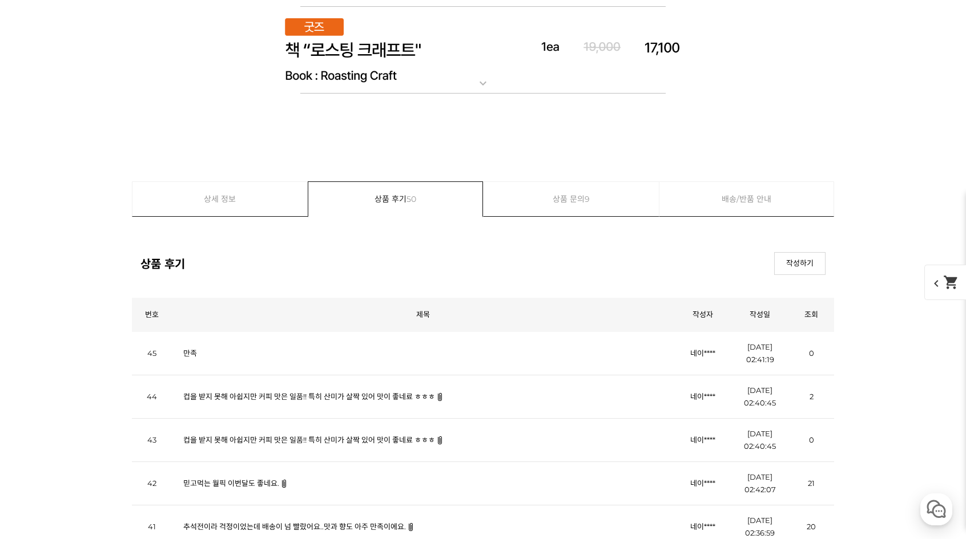
click at [412, 375] on td "컵을 받지 못해 아쉽지만 커피 맛은 일품!! 특히 산미가 살짝 있어 맛이 좋네료 ㅎㅎㅎ" at bounding box center [423, 396] width 502 height 43
click at [410, 392] on link "컵을 받지 못해 아쉽지만 커피 맛은 일품!! 특히 산미가 살짝 있어 맛이 좋네료 ㅎㅎㅎ" at bounding box center [309, 396] width 252 height 9
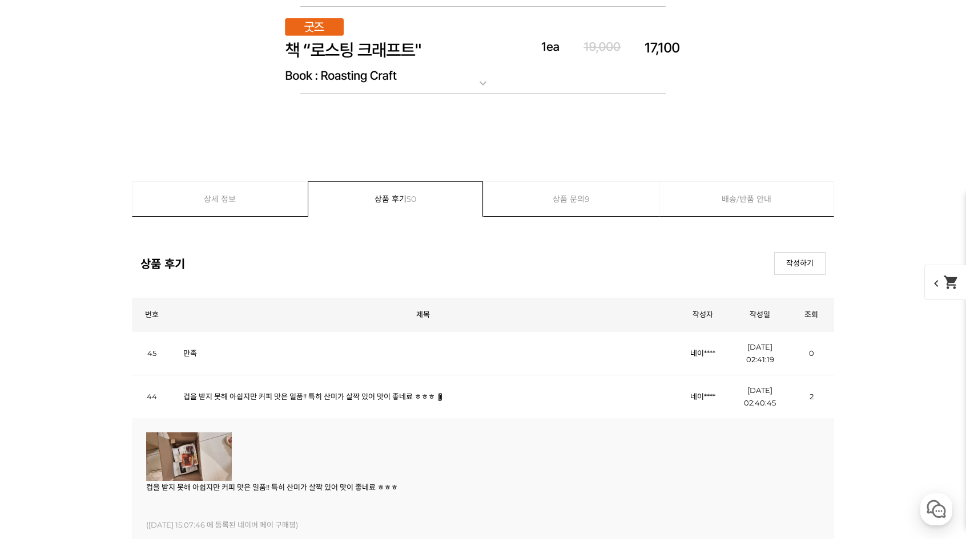
click at [167, 433] on img at bounding box center [189, 457] width 86 height 49
click at [175, 433] on img at bounding box center [189, 457] width 86 height 49
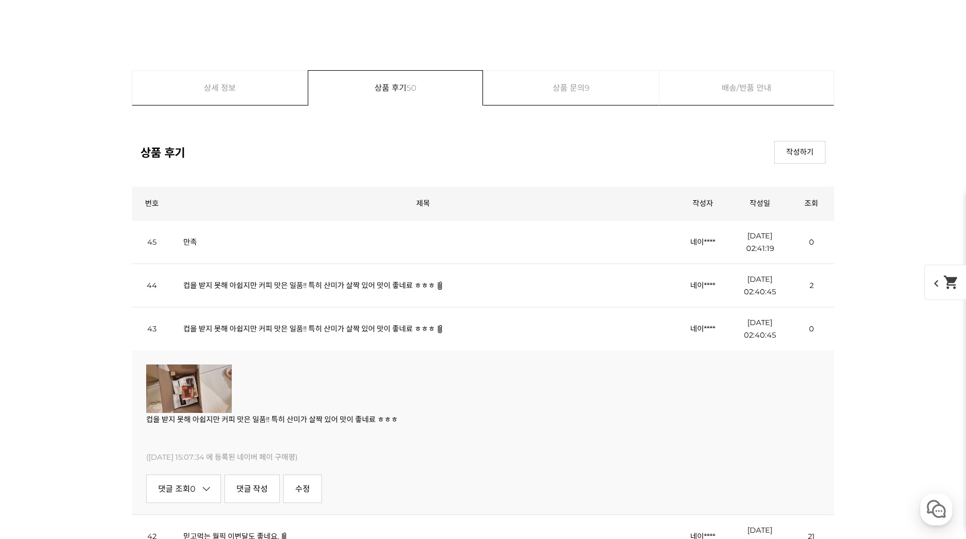
scroll to position [4911, 0]
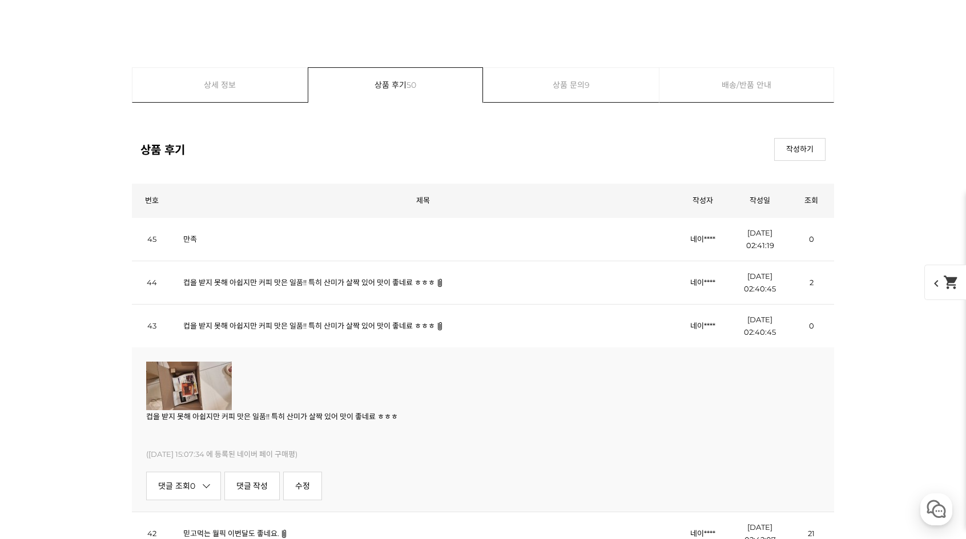
click at [185, 362] on img at bounding box center [189, 386] width 86 height 49
click at [273, 529] on link "믿고먹는 월픽 이번달도 좋네요." at bounding box center [231, 533] width 96 height 9
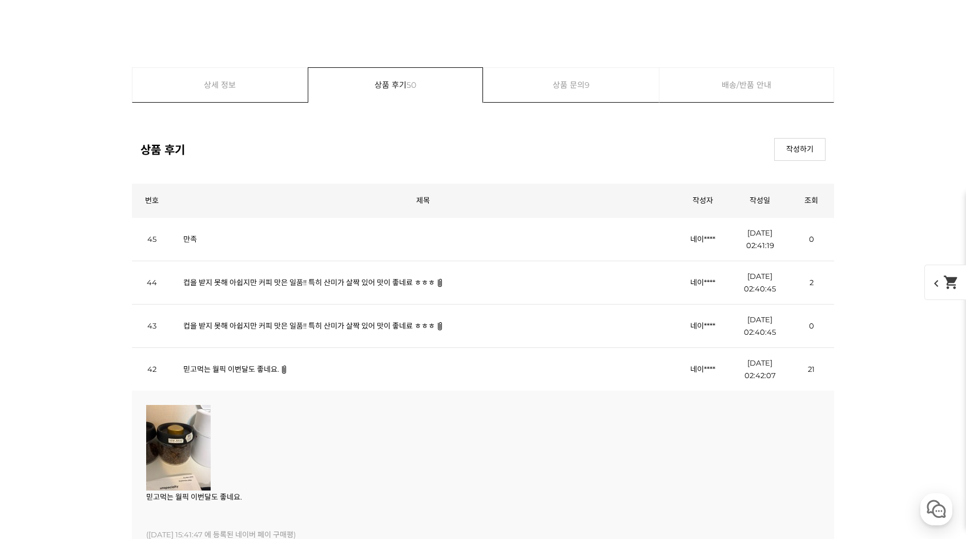
click at [181, 405] on img at bounding box center [178, 448] width 64 height 86
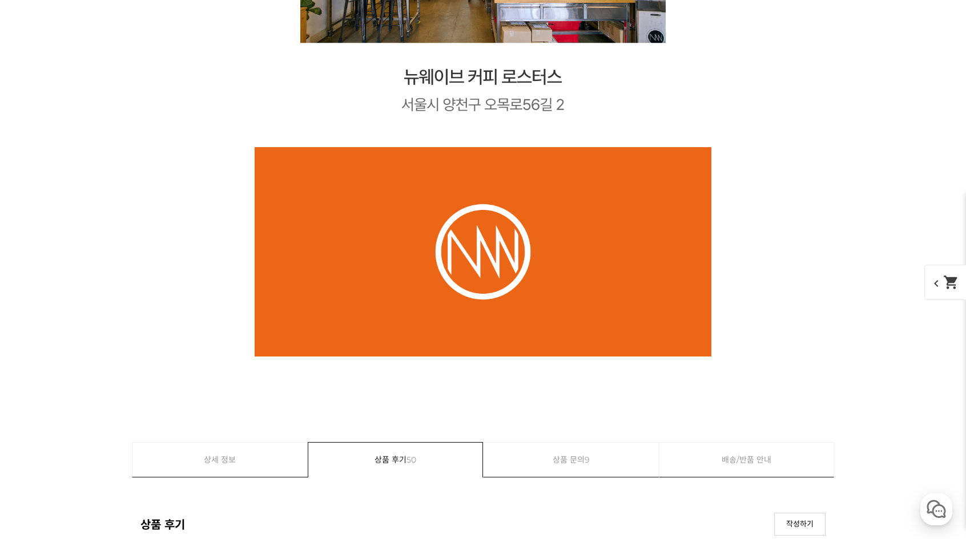
scroll to position [12558, 0]
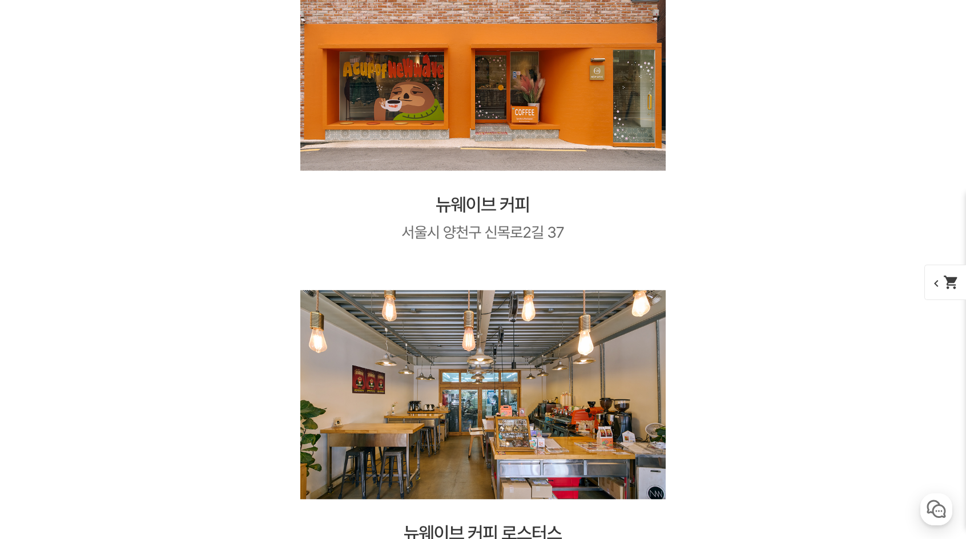
click at [471, 206] on img at bounding box center [483, 241] width 457 height 726
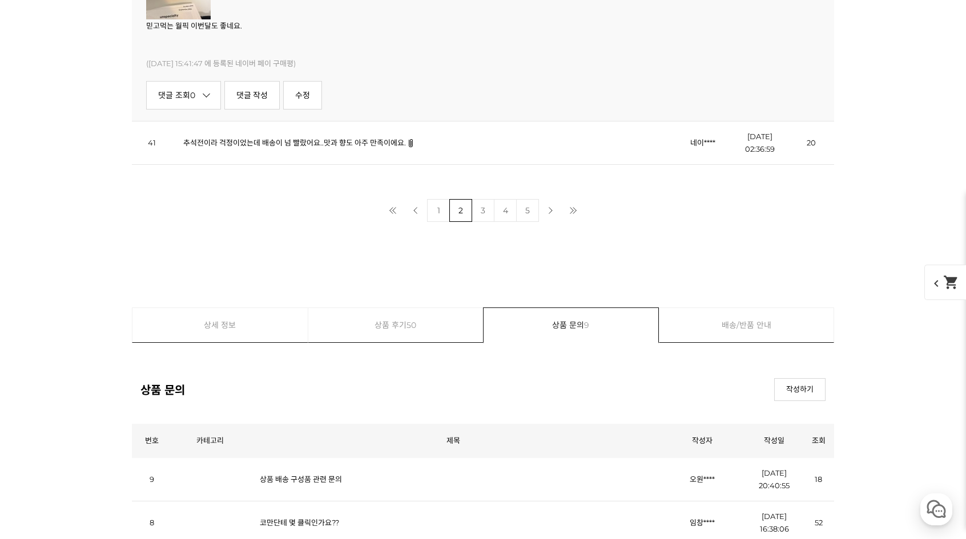
scroll to position [13927, 0]
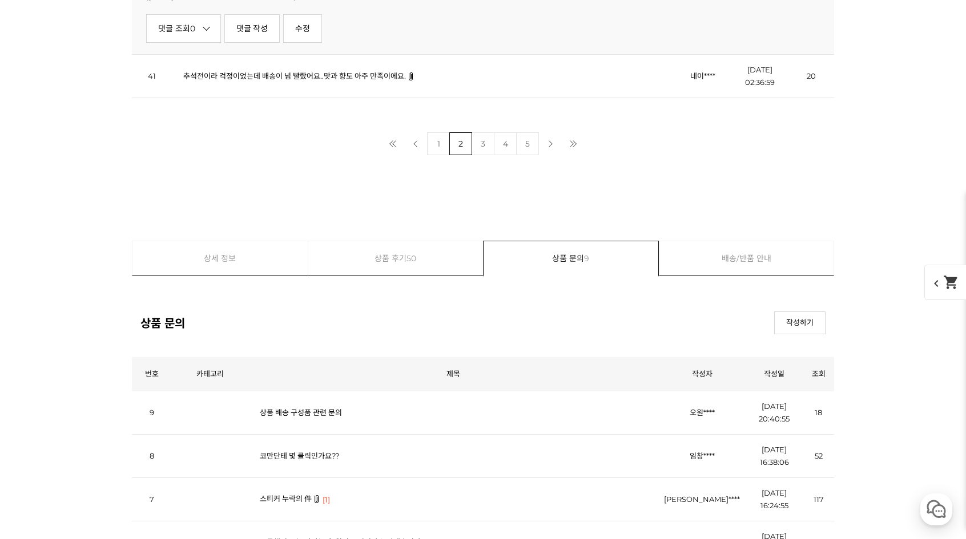
click at [285, 494] on link "스티커 누락의 件" at bounding box center [286, 498] width 52 height 9
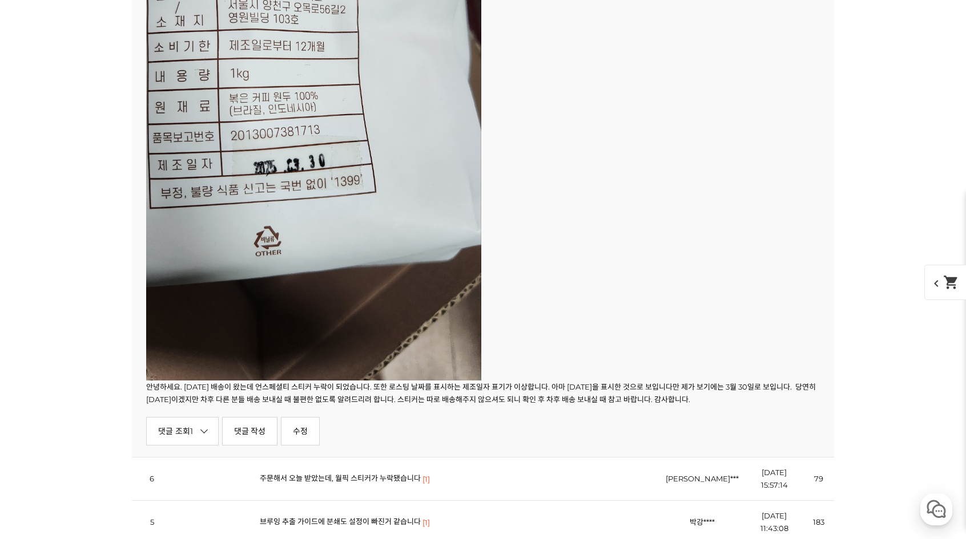
scroll to position [14726, 0]
click at [330, 472] on link "주문해서 오늘 받았는데, 월픽 스티커가 누락됐습니다" at bounding box center [340, 476] width 161 height 9
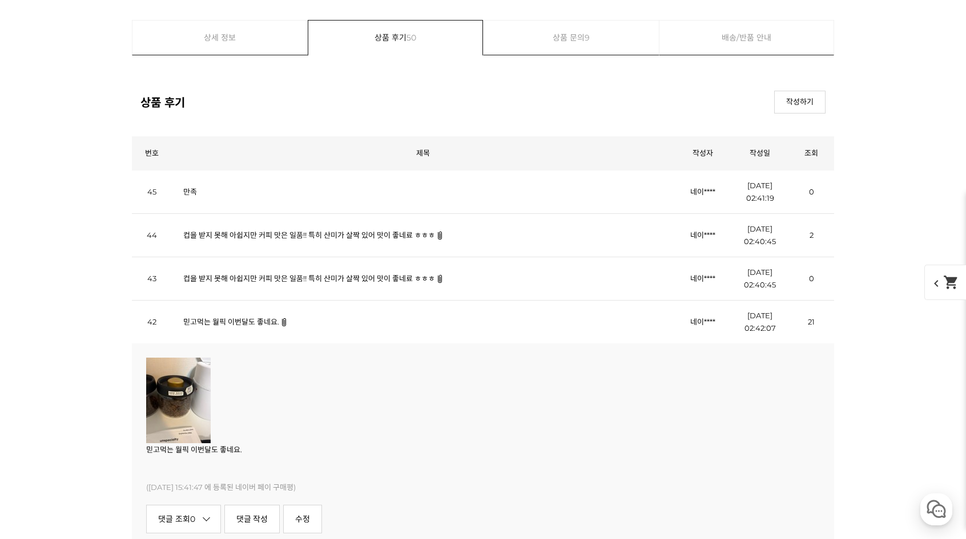
scroll to position [13242, 0]
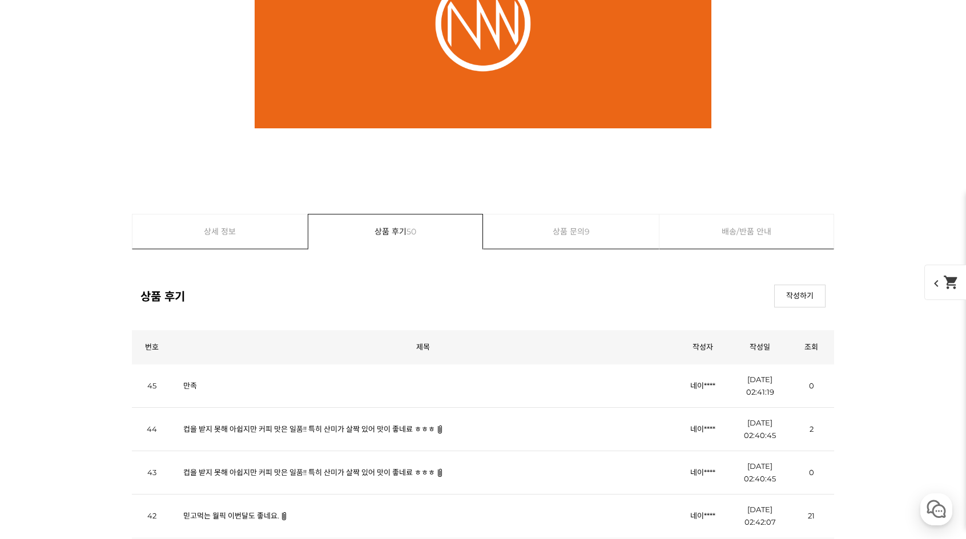
click at [293, 425] on link "컵을 받지 못해 아쉽지만 커피 맛은 일품!! 특히 산미가 살짝 있어 맛이 좋네료 ㅎㅎㅎ" at bounding box center [309, 429] width 252 height 9
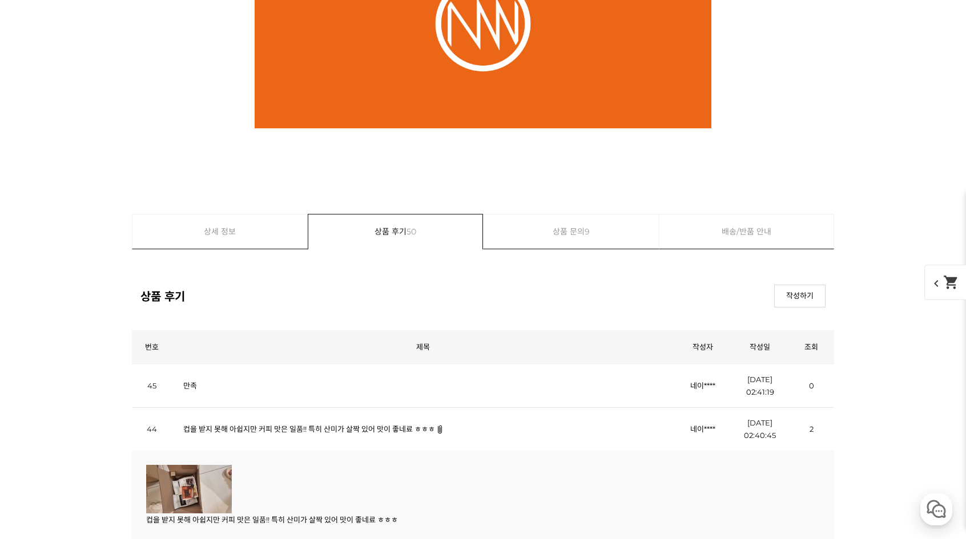
click at [184, 465] on img at bounding box center [189, 489] width 86 height 49
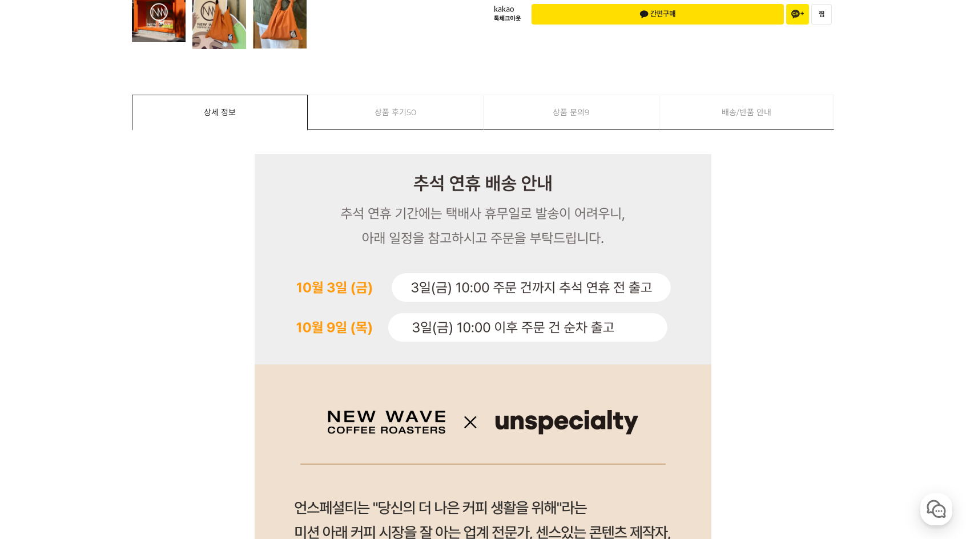
scroll to position [0, 0]
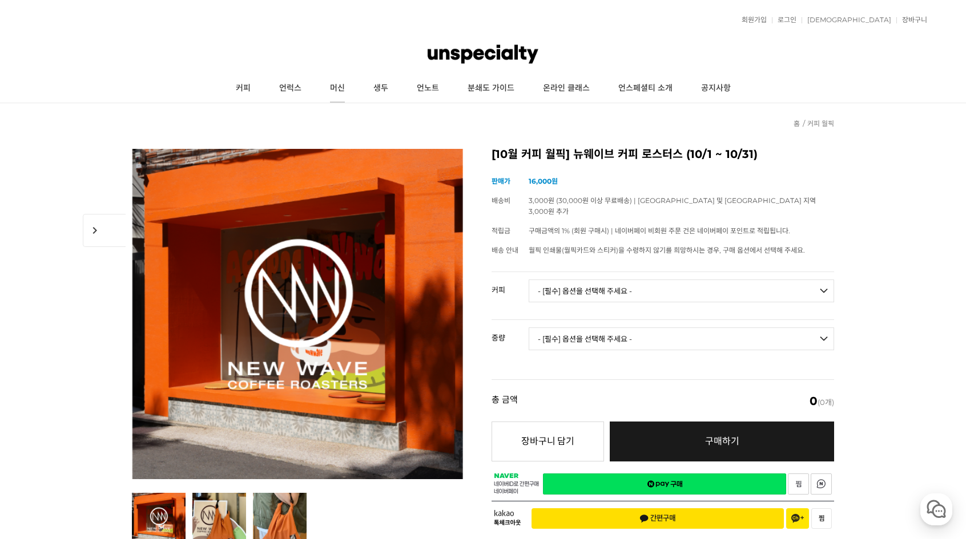
click at [342, 91] on link "머신" at bounding box center [337, 88] width 43 height 29
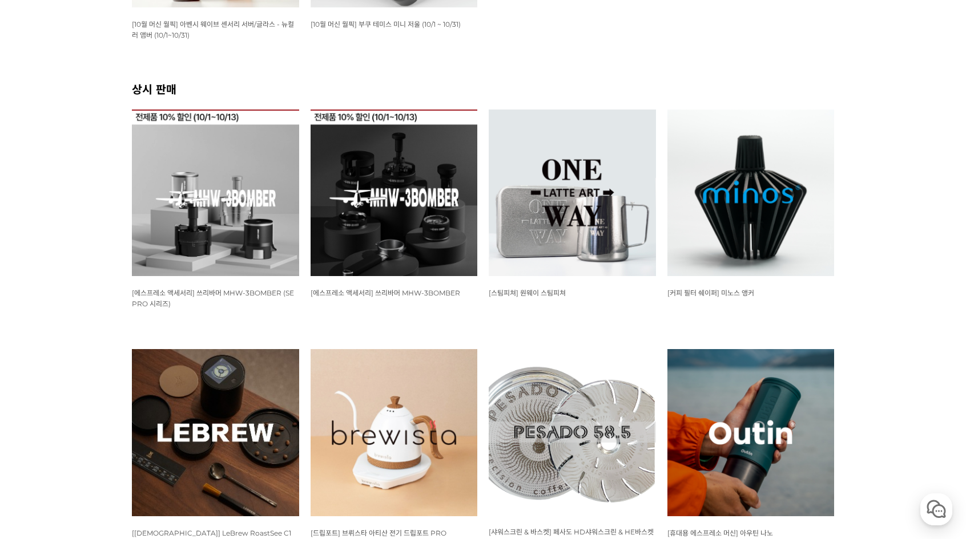
scroll to position [399, 0]
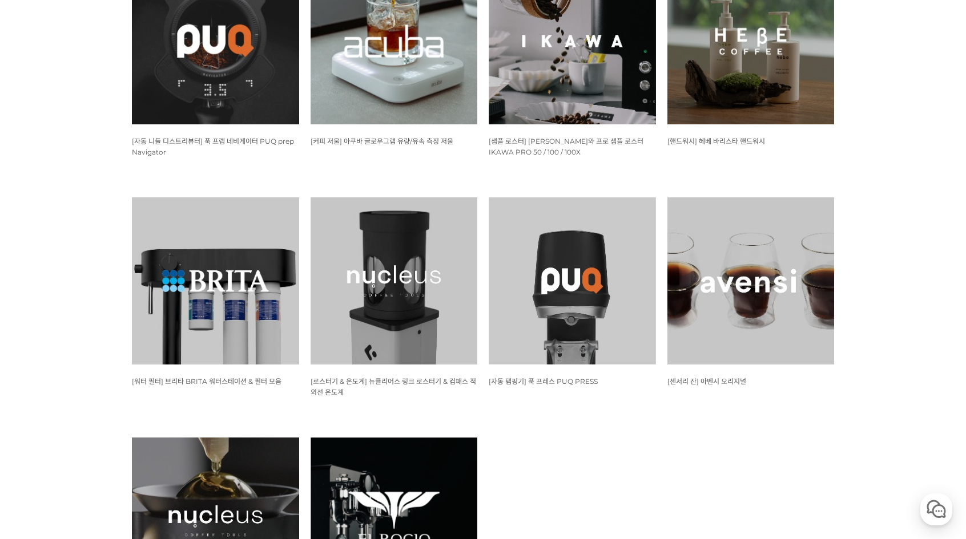
scroll to position [1027, 0]
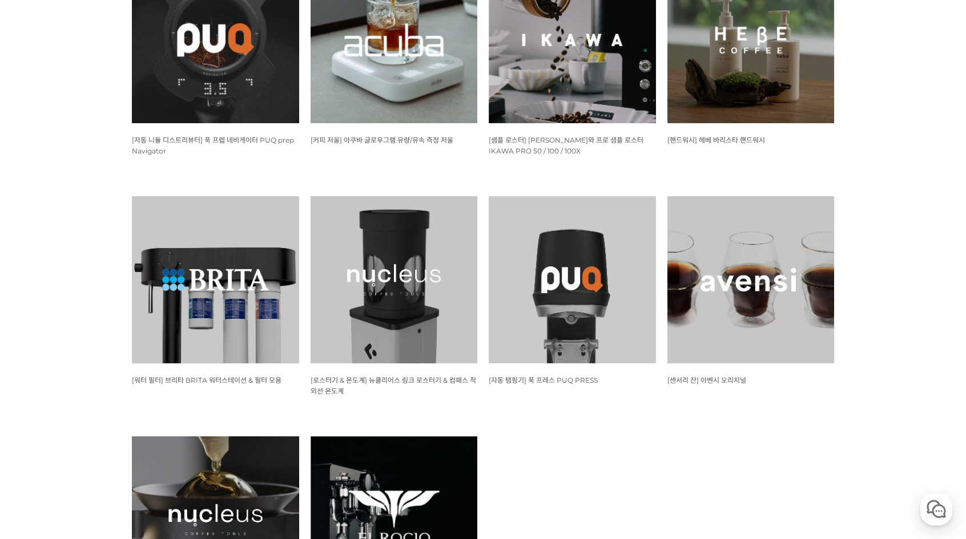
click at [530, 76] on img at bounding box center [571, 40] width 167 height 167
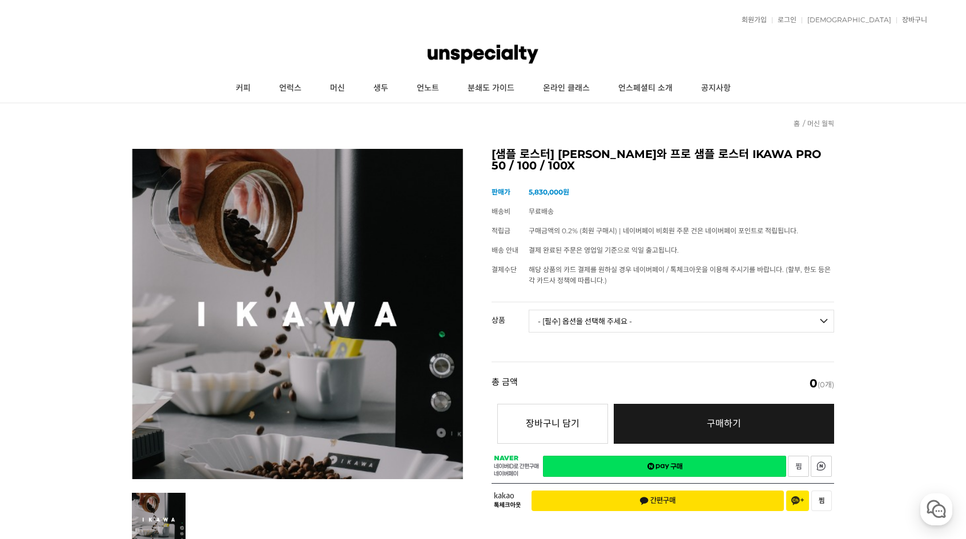
click at [571, 316] on select "- [필수] 옵션을 선택해 주세요 - ------------------- 이카와 프로 샘플 로스터 PRO 50 [품절] 이카와 프로 샘플 로스…" at bounding box center [680, 321] width 305 height 23
click at [528, 310] on select "- [필수] 옵션을 선택해 주세요 - ------------------- 이카와 프로 샘플 로스터 PRO 50 [품절] 이카와 프로 샘플 로스…" at bounding box center [680, 321] width 305 height 23
select select "*"
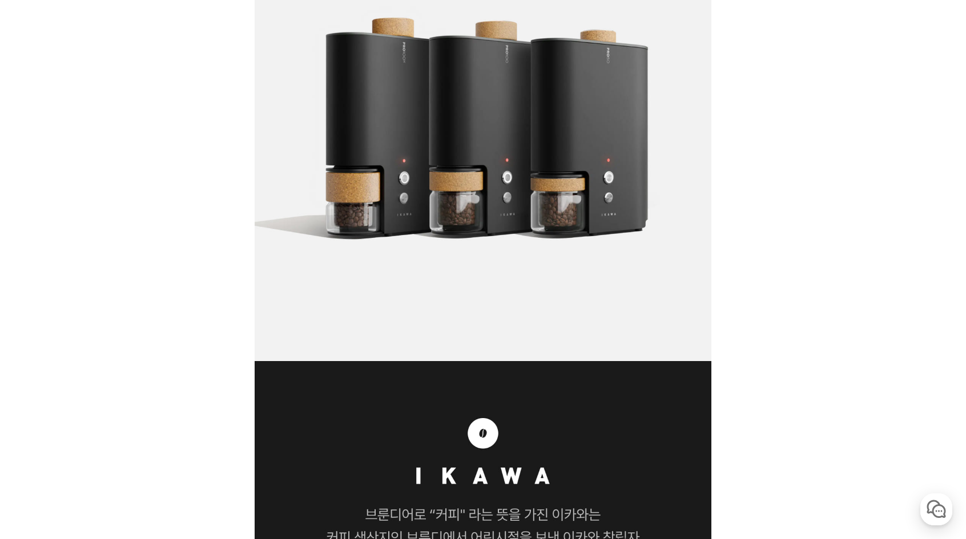
scroll to position [1572, 0]
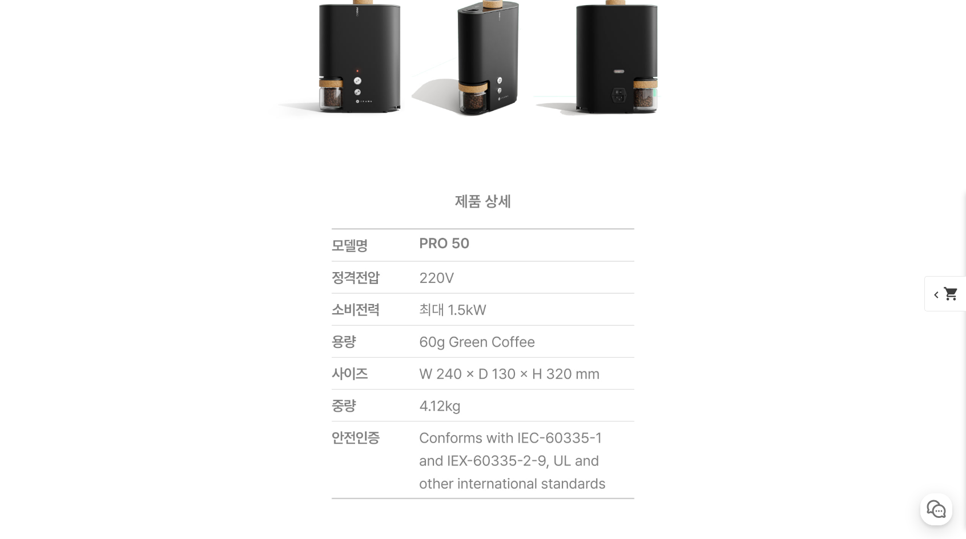
scroll to position [5338, 0]
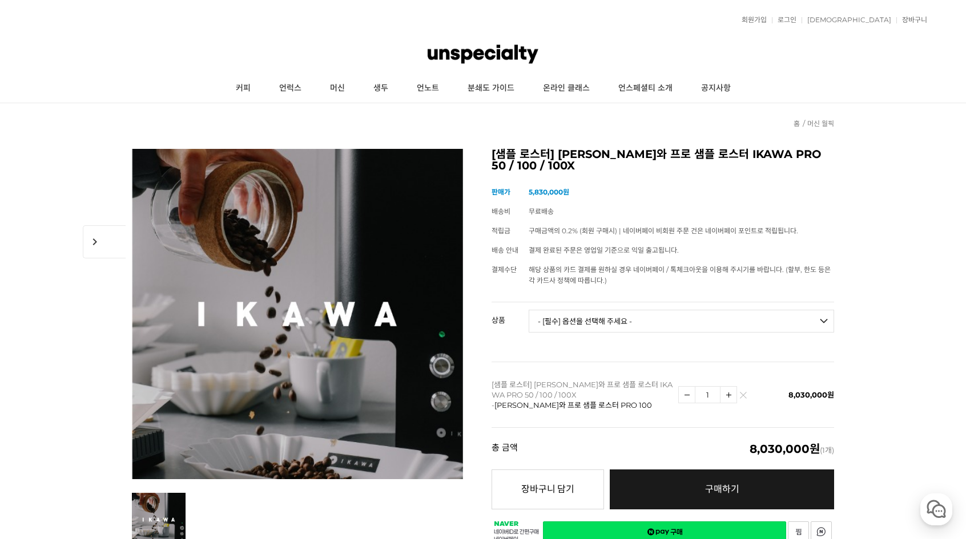
scroll to position [9, 0]
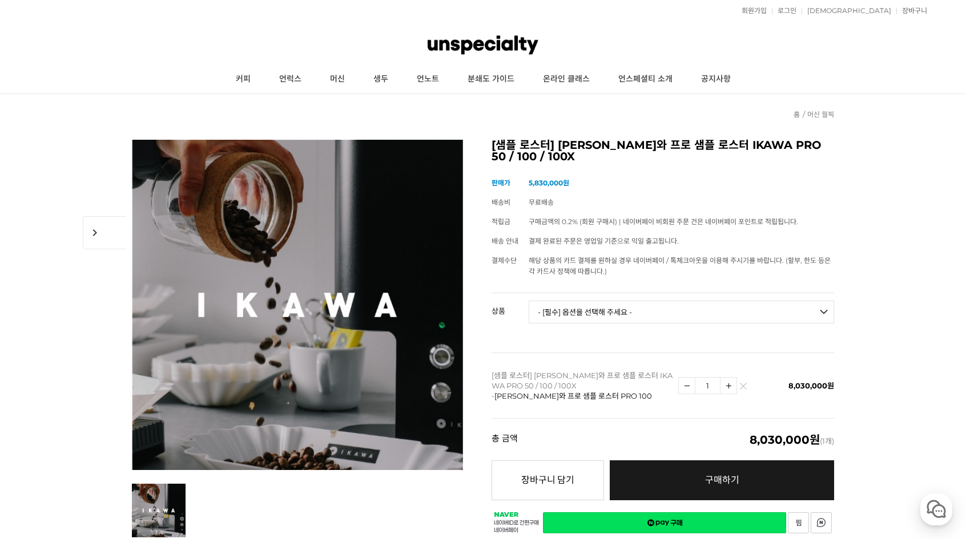
drag, startPoint x: 794, startPoint y: 74, endPoint x: 795, endPoint y: 67, distance: 7.1
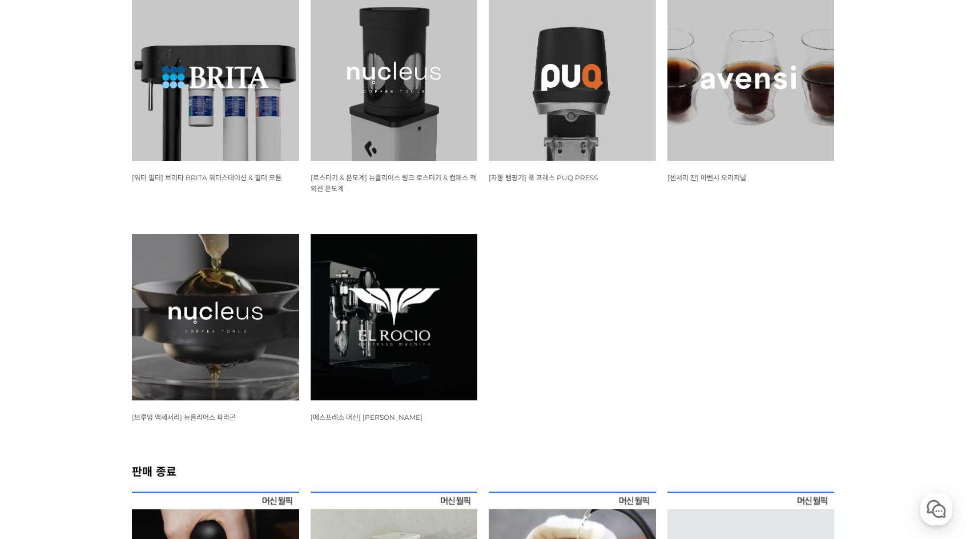
scroll to position [1225, 0]
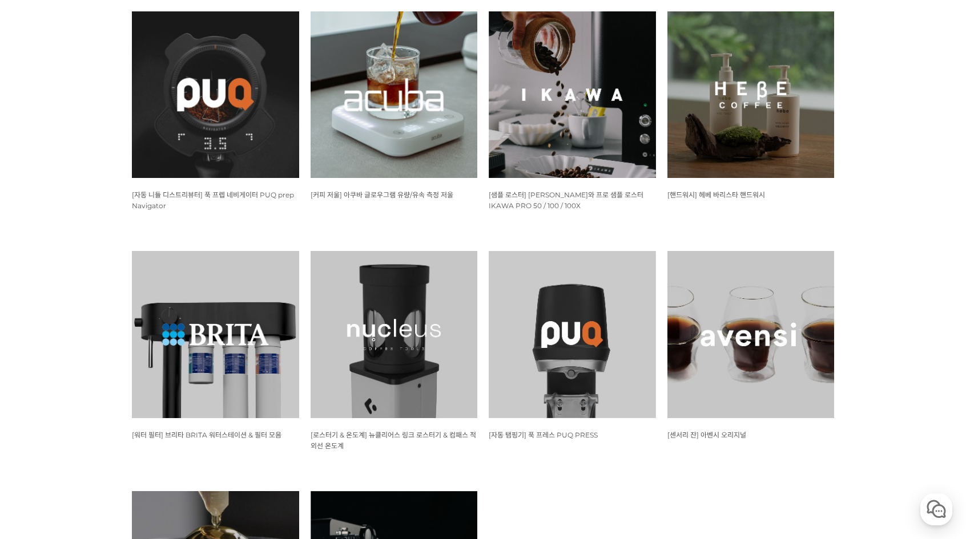
scroll to position [940, 0]
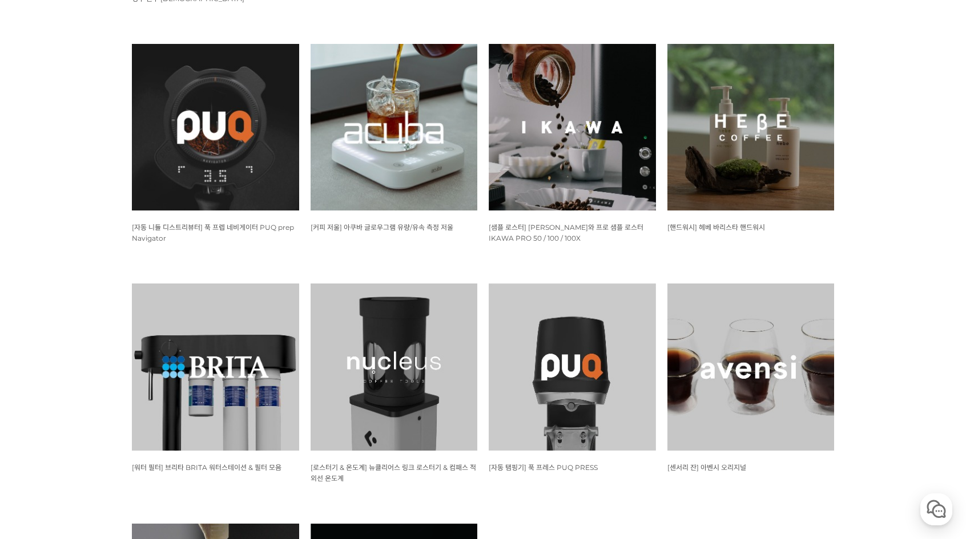
click at [385, 330] on img at bounding box center [393, 367] width 167 height 167
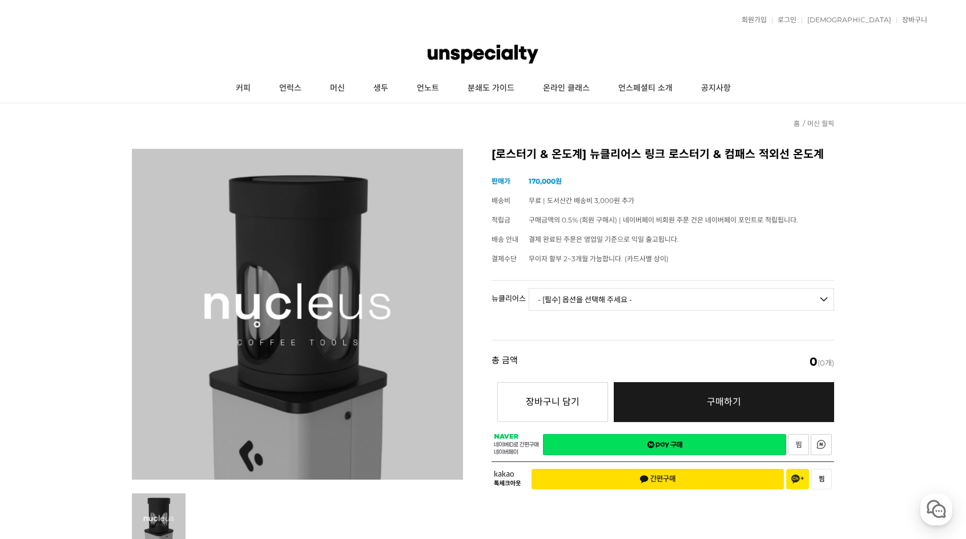
click at [595, 297] on select "- [필수] 옵션을 선택해 주세요 - ------------------- 링크 로스터기 컴패스 적외선 온도계 [품절]" at bounding box center [680, 299] width 305 height 23
click at [528, 288] on select "- [필수] 옵션을 선택해 주세요 - ------------------- 링크 로스터기 컴패스 적외선 온도계 [품절]" at bounding box center [680, 299] width 305 height 23
select select "*"
